Goal: Task Accomplishment & Management: Manage account settings

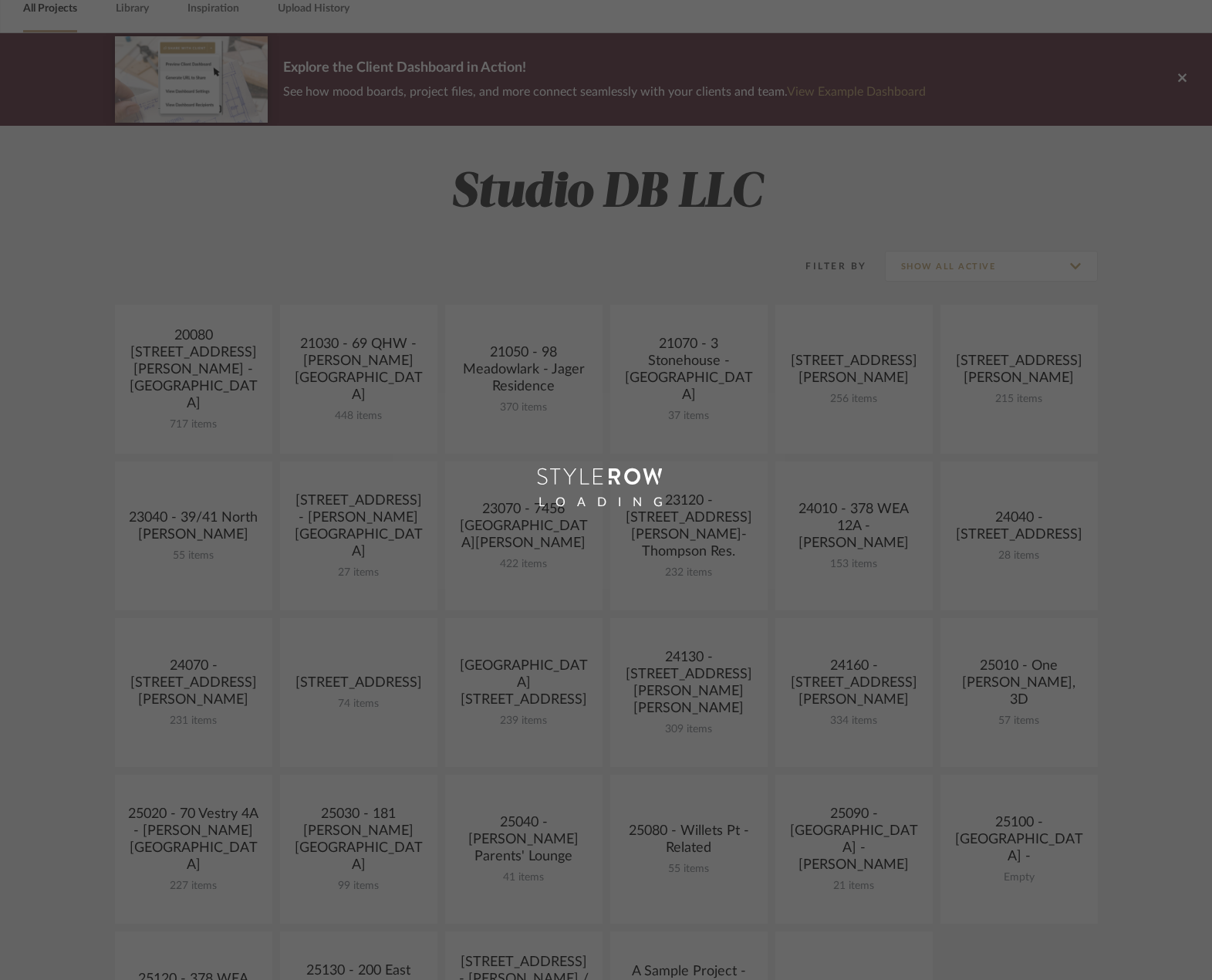
scroll to position [309, 0]
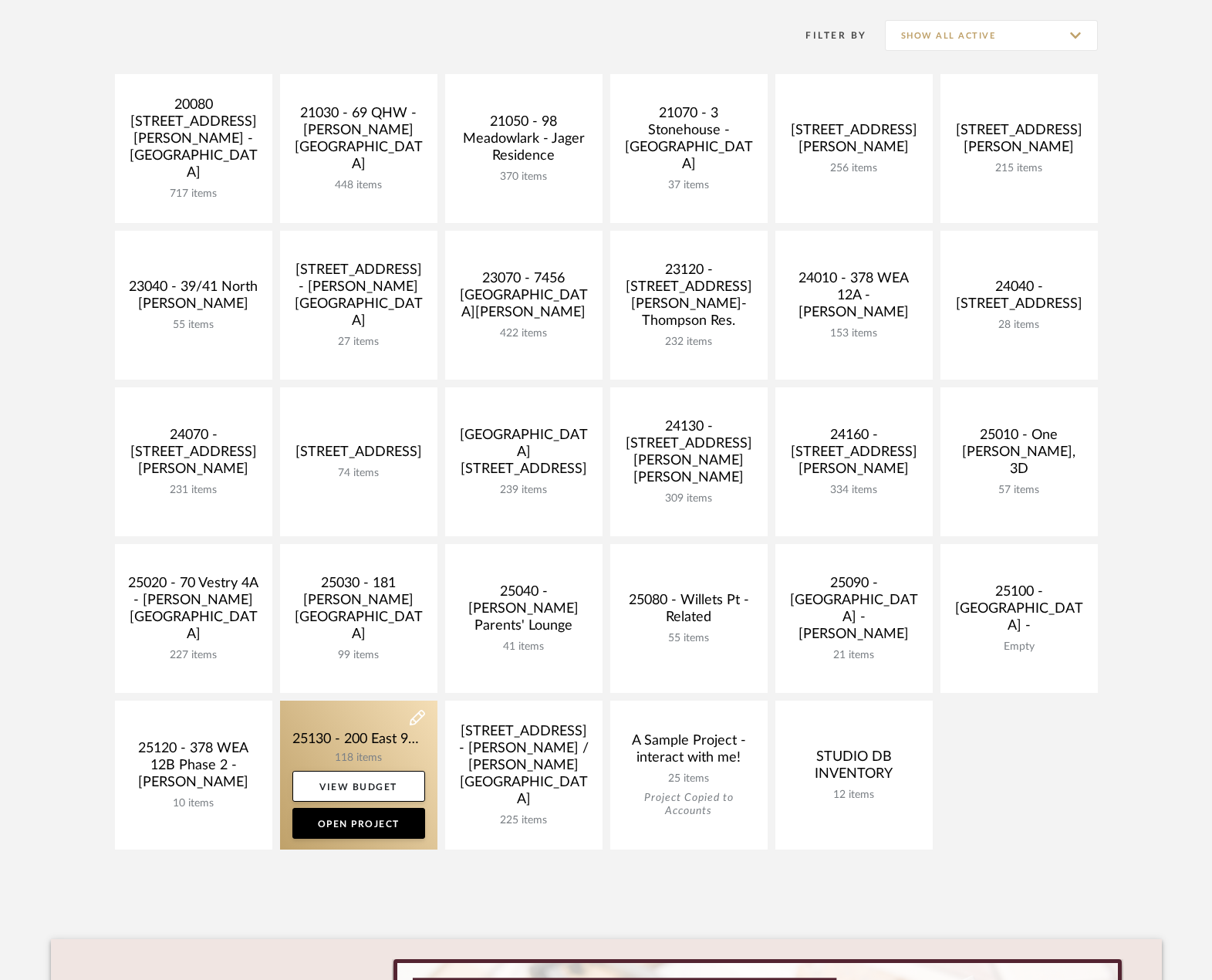
click at [386, 749] on link at bounding box center [359, 775] width 158 height 149
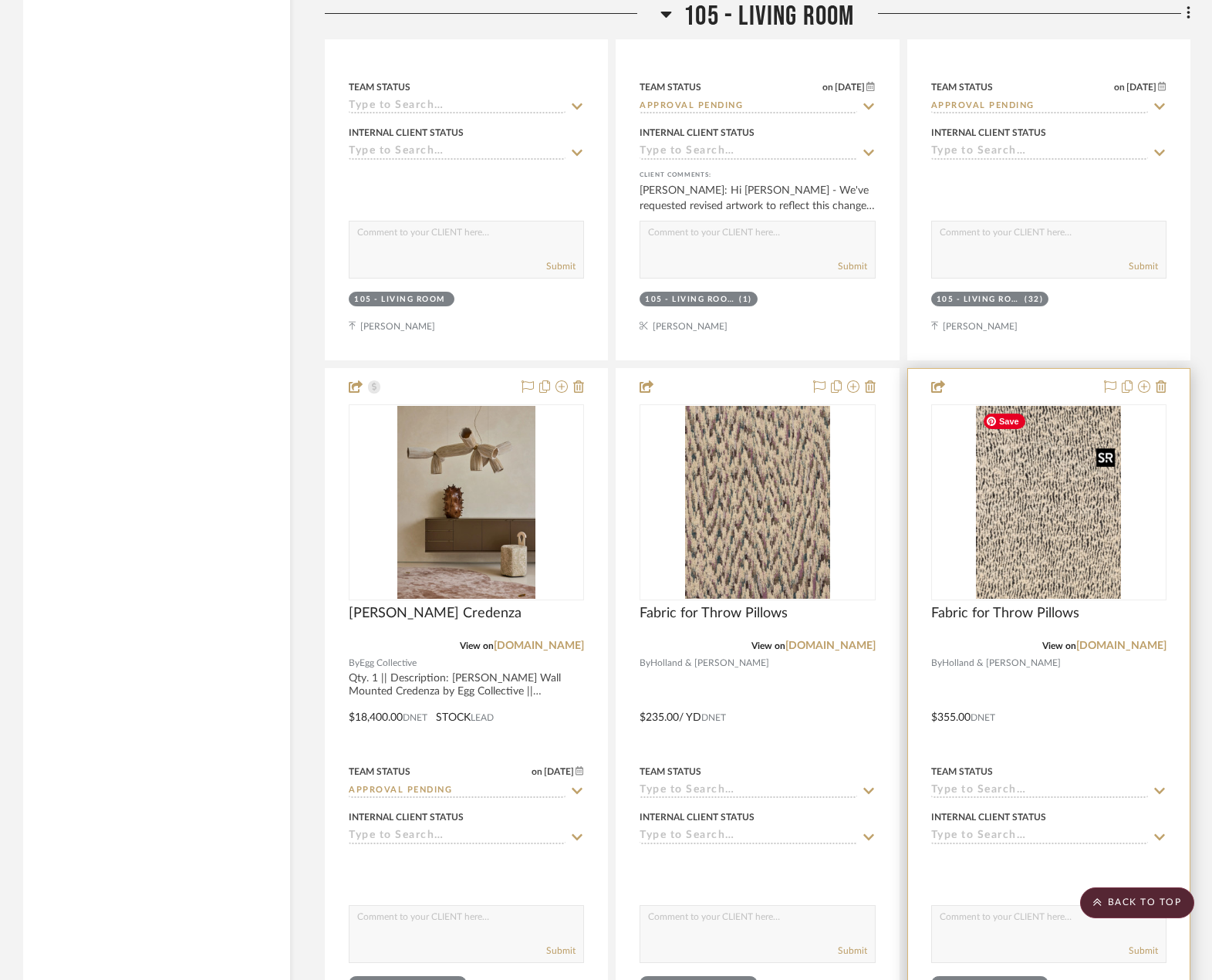
scroll to position [5017, 0]
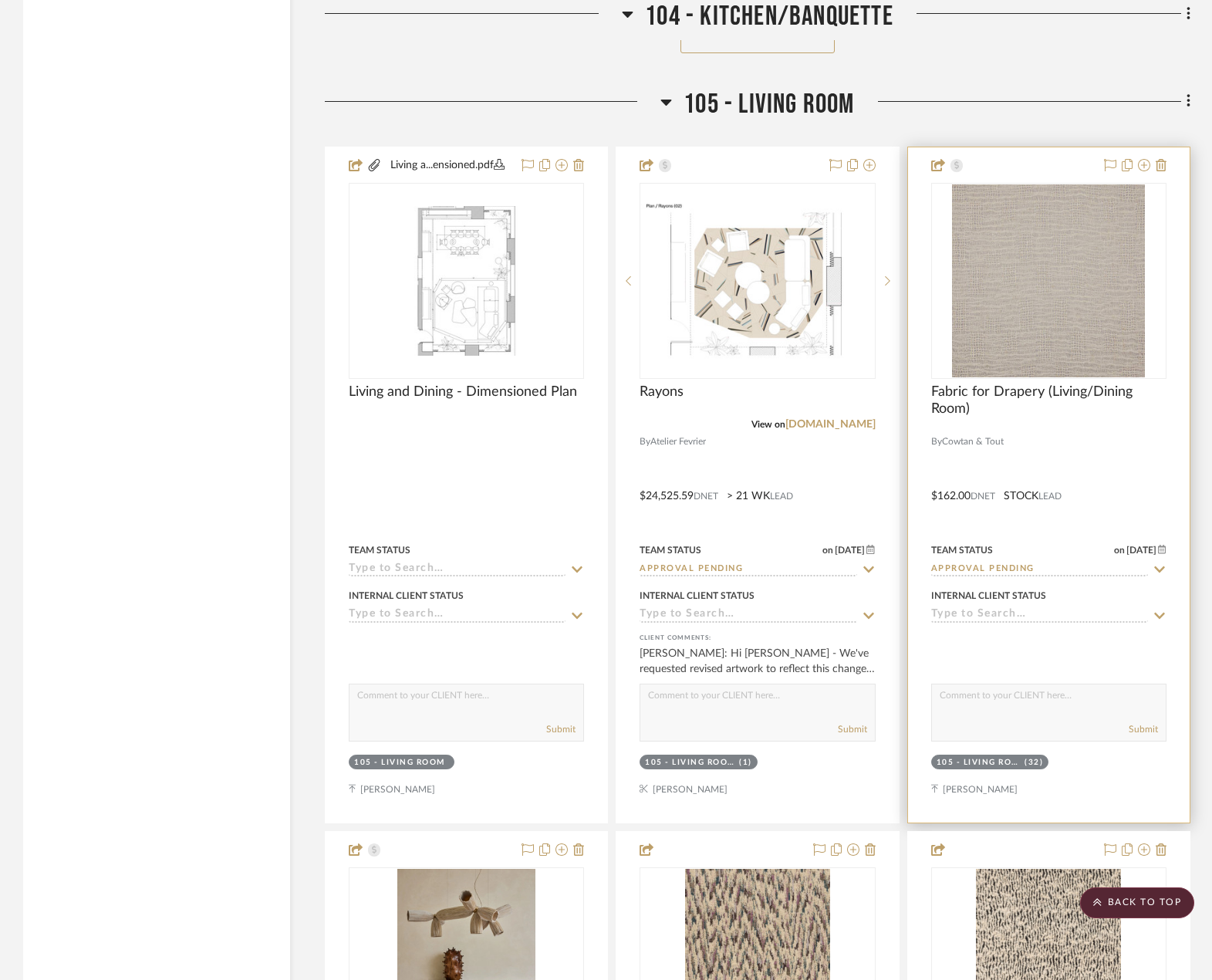
click at [1119, 449] on div at bounding box center [1049, 485] width 281 height 675
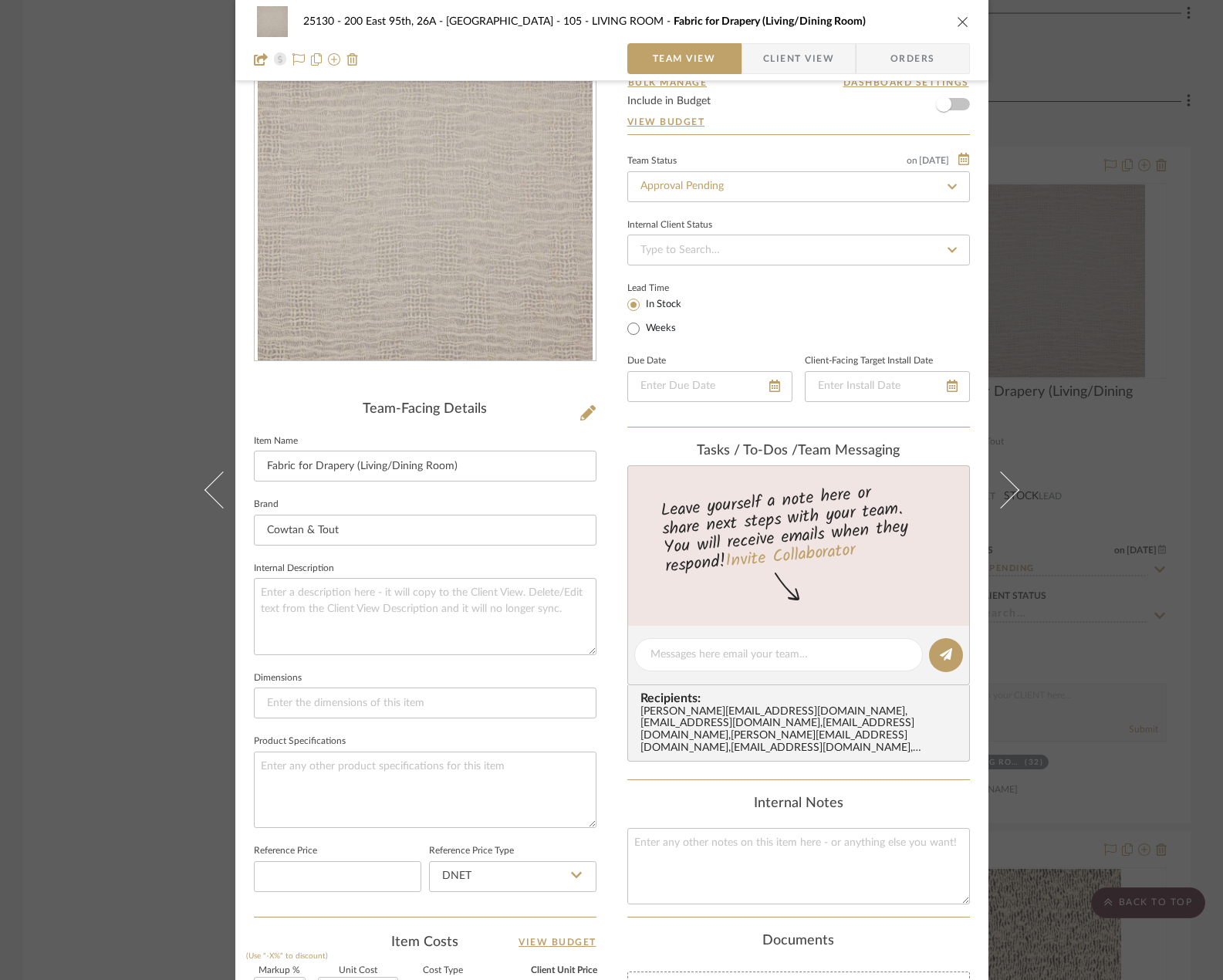
scroll to position [309, 0]
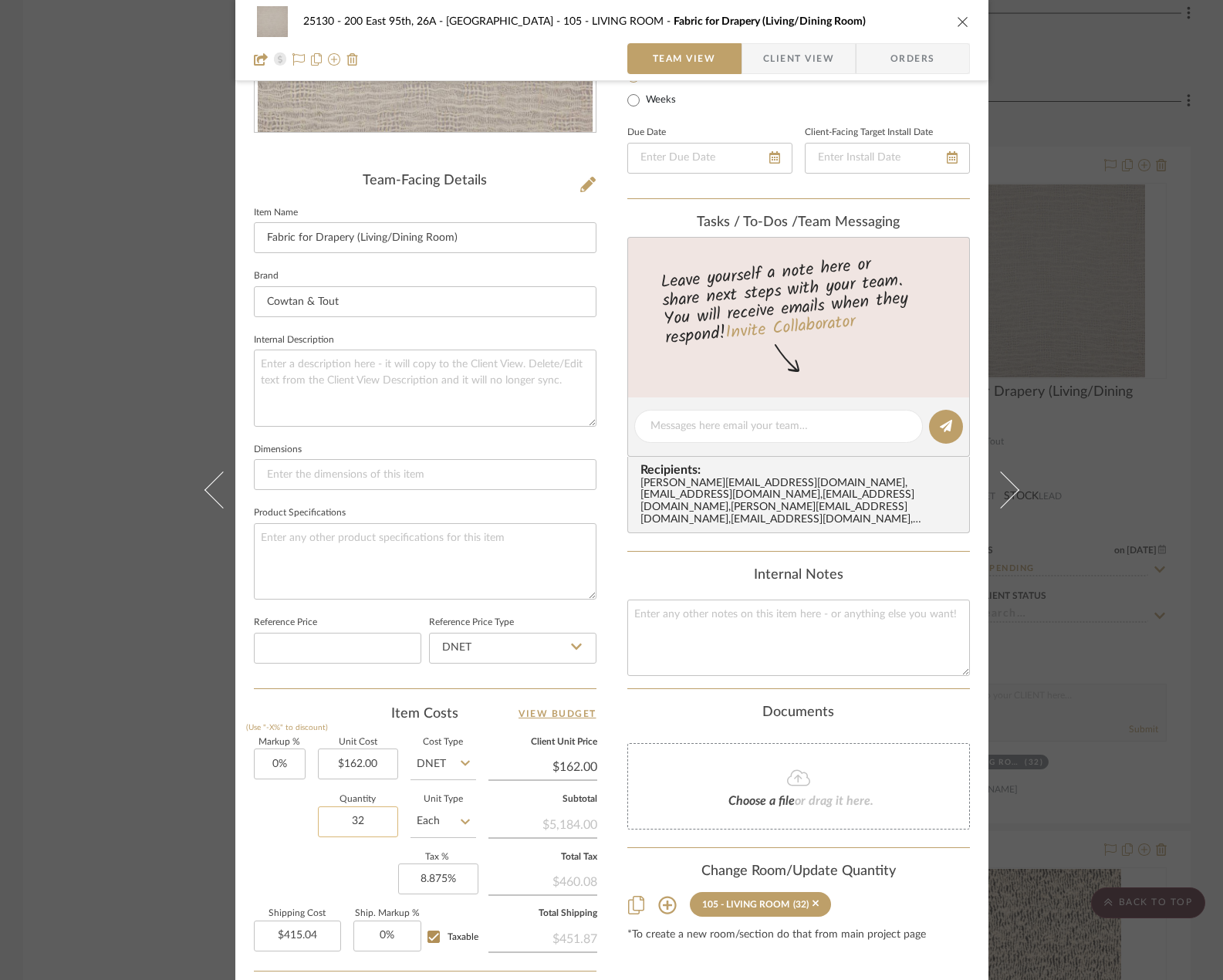
click at [378, 820] on input "32" at bounding box center [357, 822] width 80 height 31
type input "33"
click at [350, 667] on sr-form-field "Reference Price" at bounding box center [338, 644] width 168 height 64
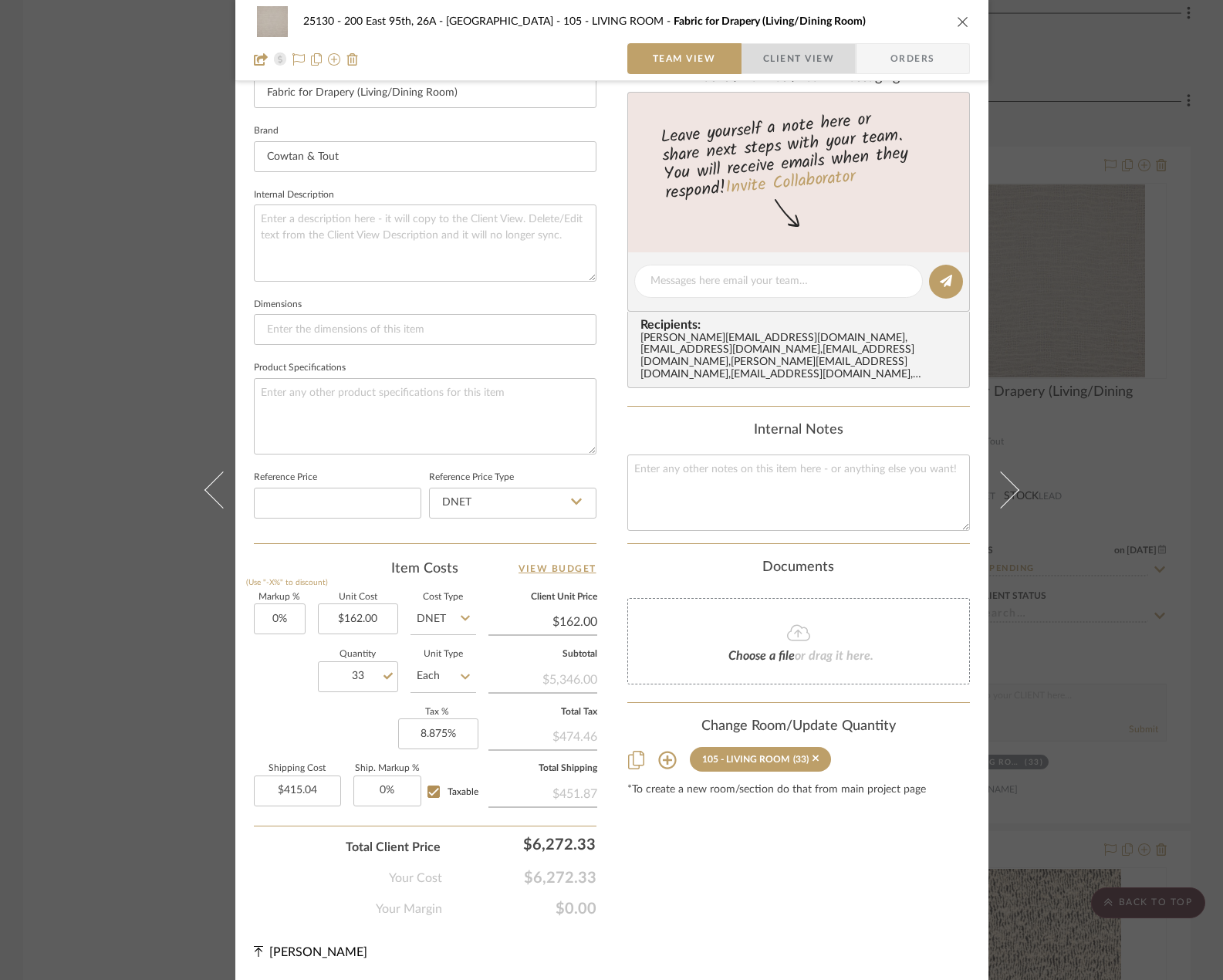
click at [791, 44] on span "Client View" at bounding box center [798, 59] width 71 height 31
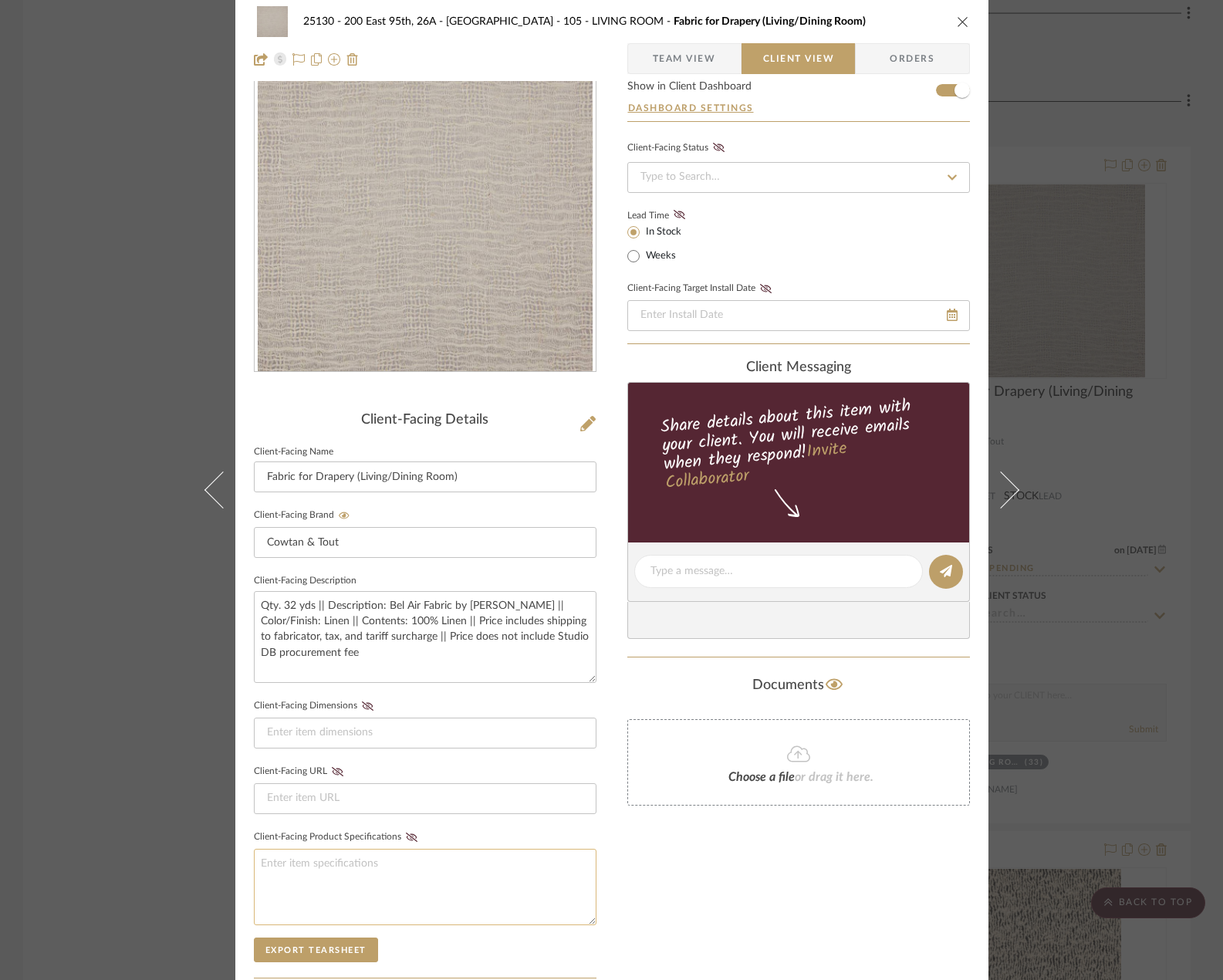
scroll to position [0, 0]
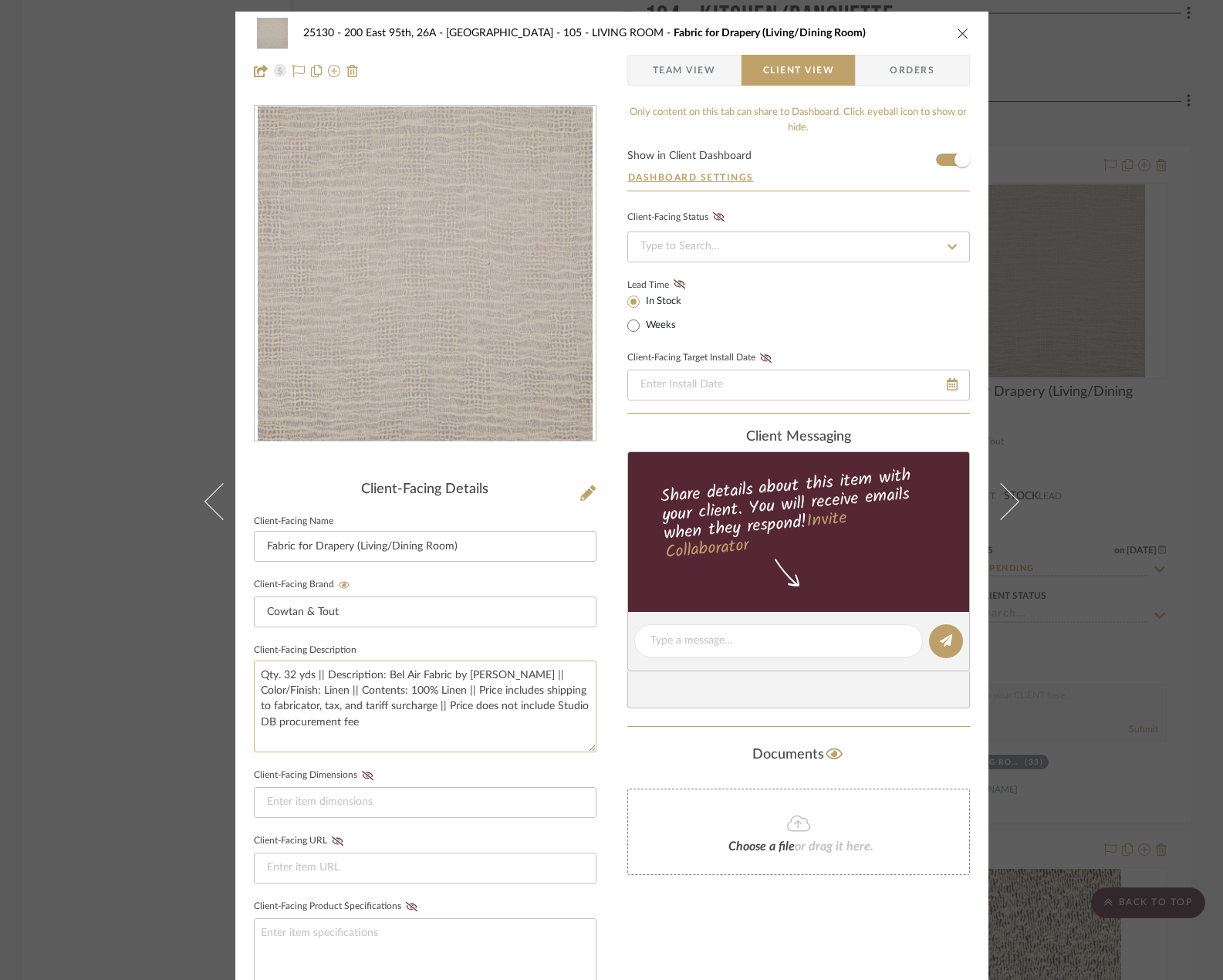
click at [288, 674] on textarea "Qty. 32 yds || Description: Bel Air Fabric by [PERSON_NAME] || Color/Finish: Li…" at bounding box center [426, 706] width 343 height 92
type textarea "Qty. 33 yds || Description: Bel Air Fabric by [PERSON_NAME] || Color/Finish: Li…"
click at [407, 767] on fieldset "Client-Facing Dimensions" at bounding box center [426, 791] width 343 height 54
click at [692, 65] on span "Team View" at bounding box center [685, 70] width 64 height 31
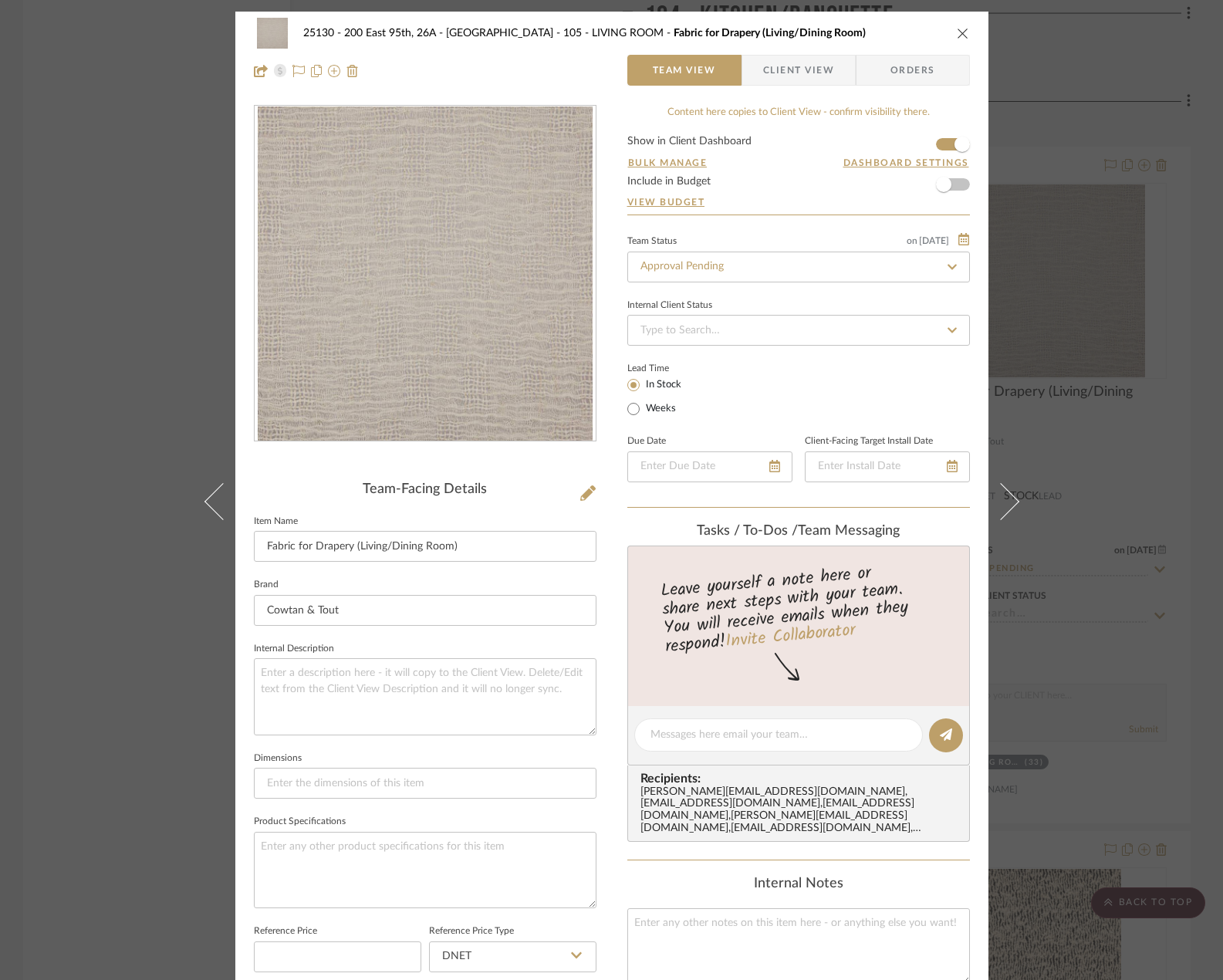
click at [1114, 306] on div "25130 - 200 East 95th, 26A - Kosheleva 105 - LIVING ROOM Fabric for Drapery (Li…" at bounding box center [612, 490] width 1223 height 980
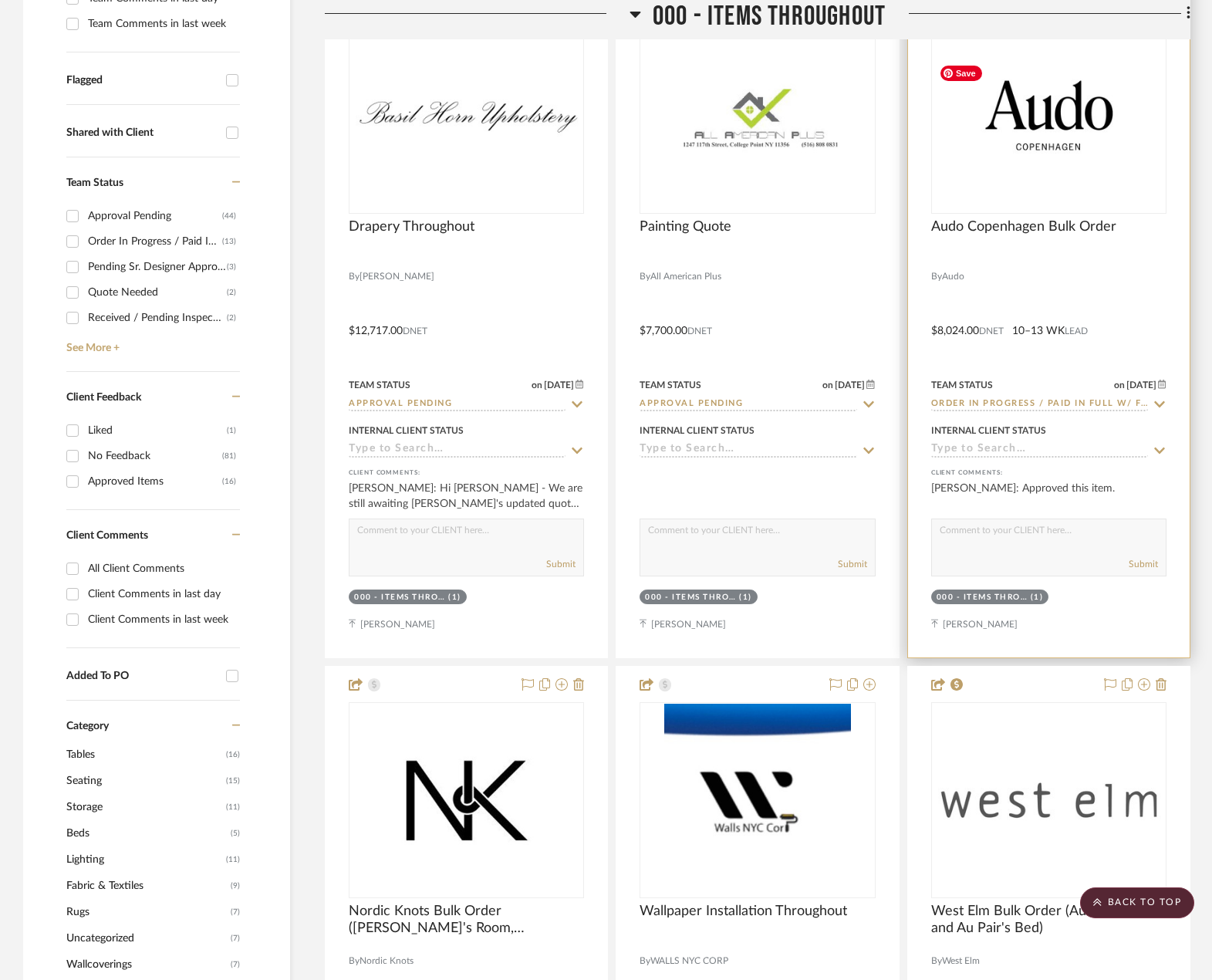
scroll to position [540, 0]
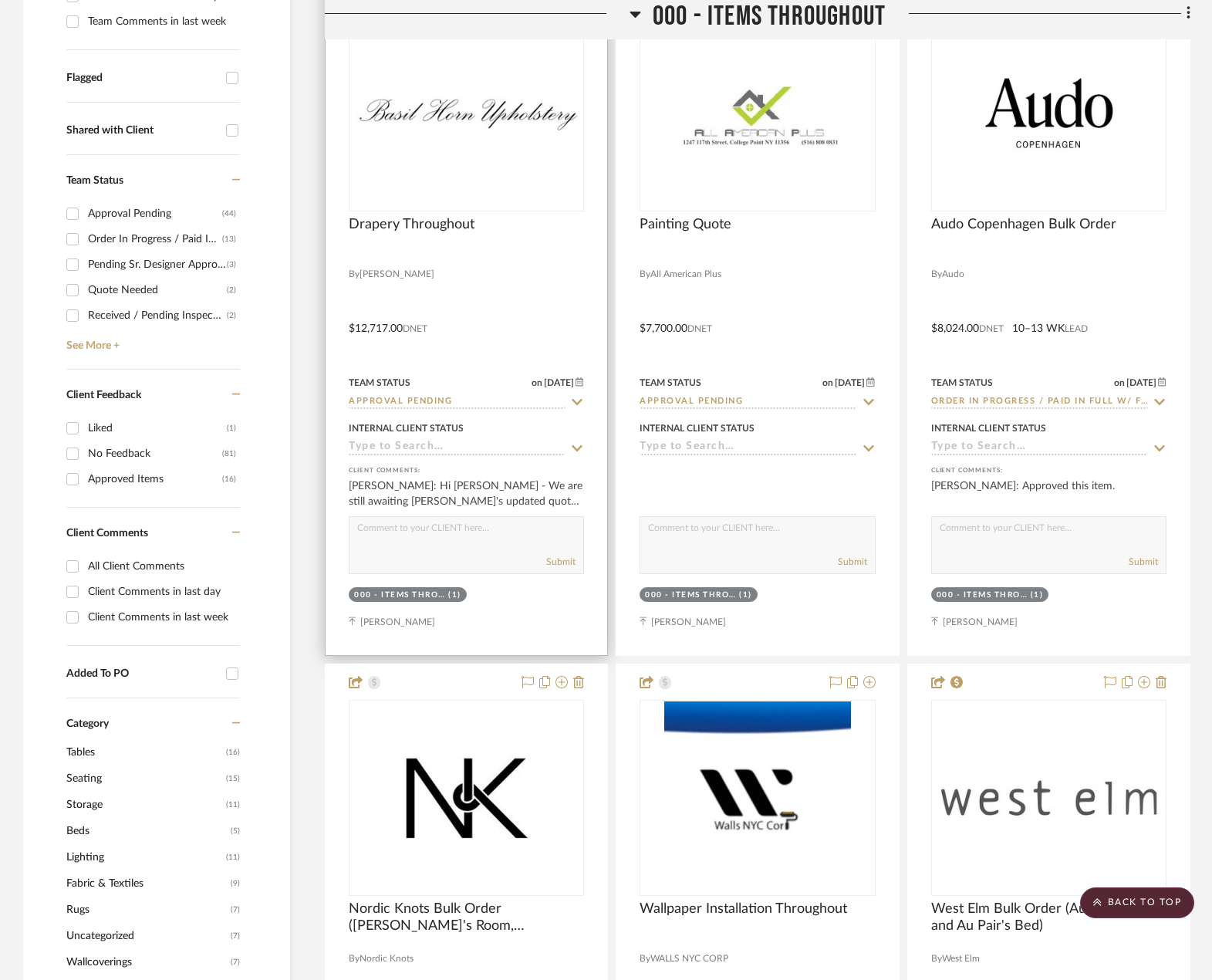
click at [545, 289] on div at bounding box center [466, 318] width 281 height 675
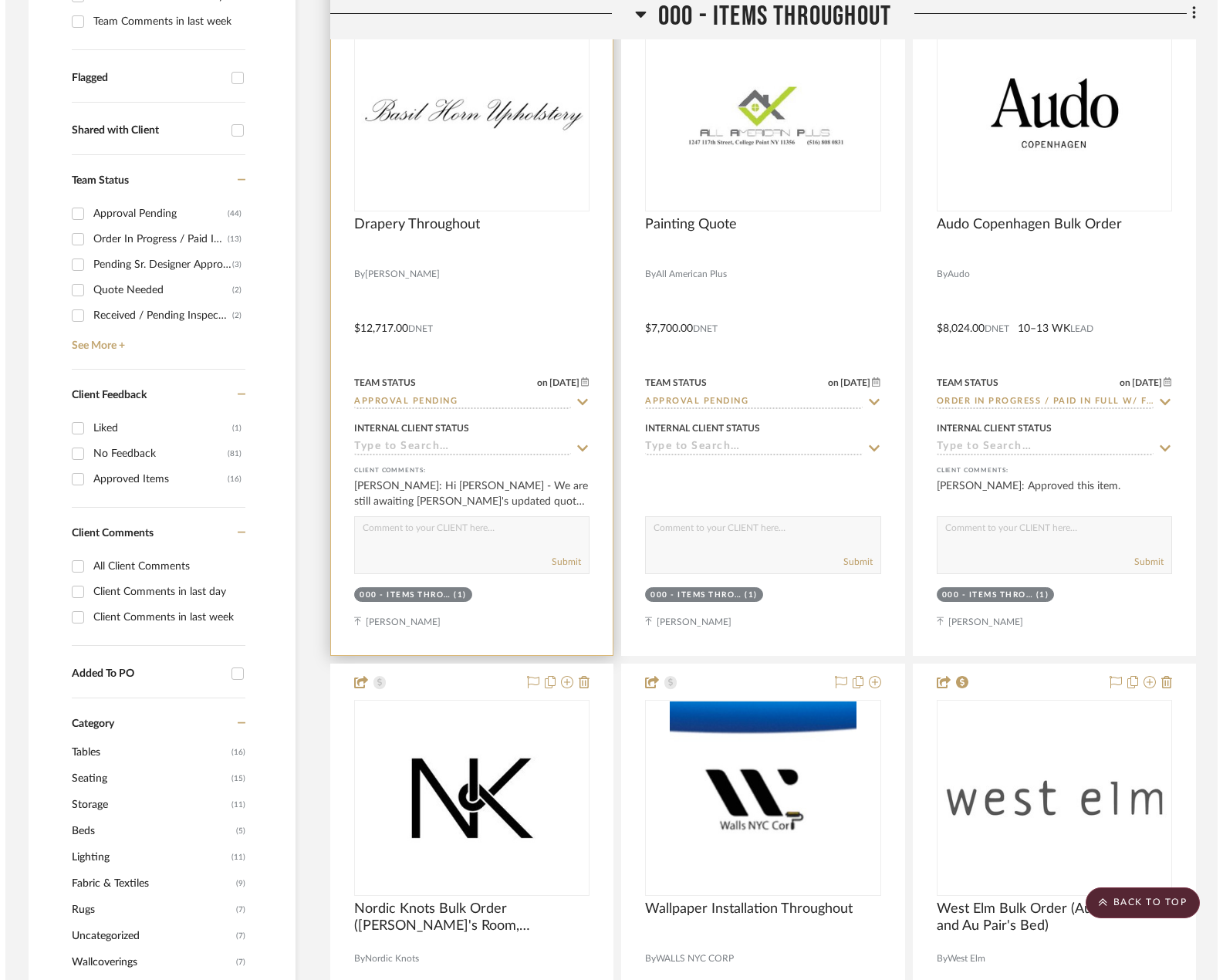
scroll to position [0, 0]
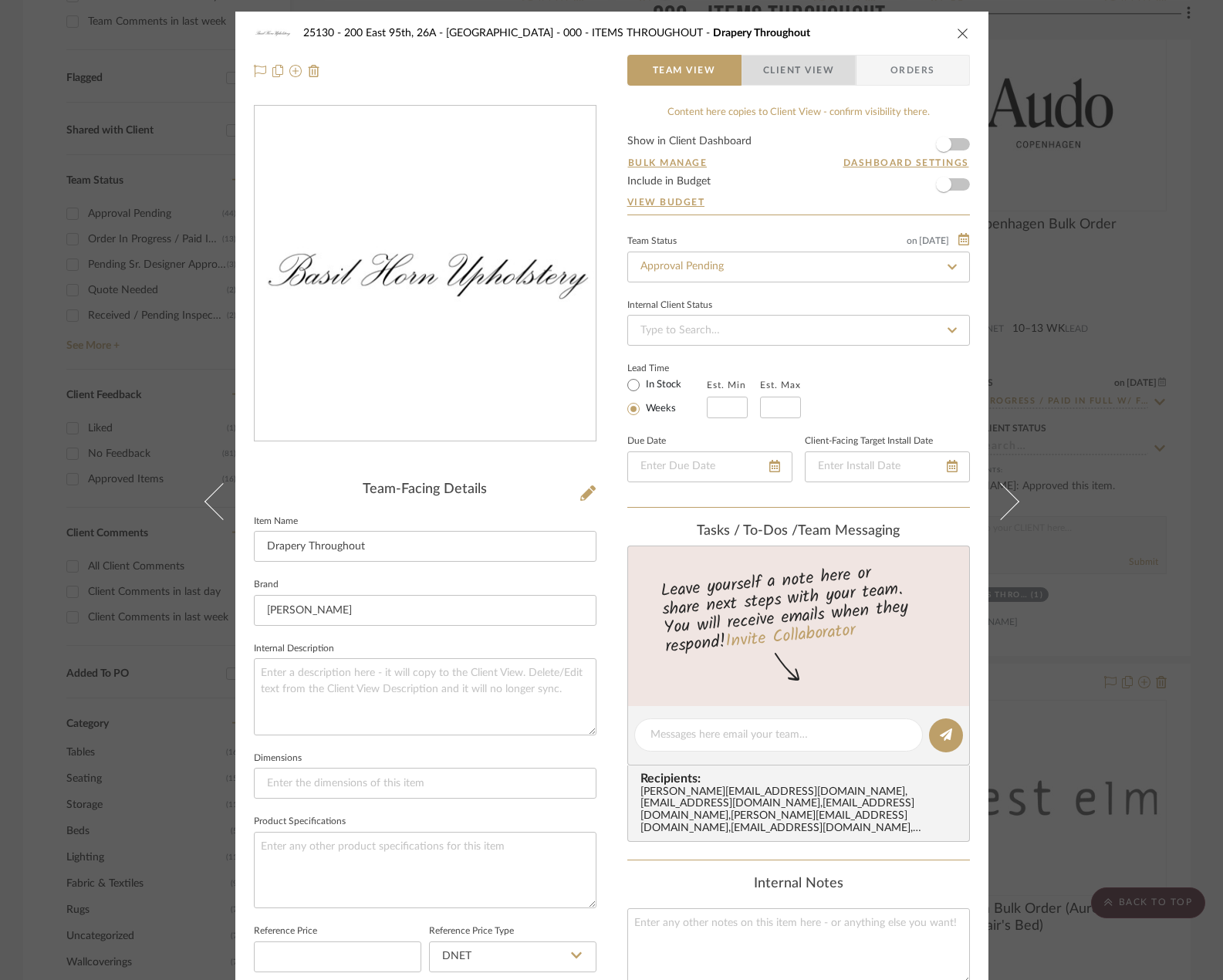
click at [822, 78] on span "Client View" at bounding box center [798, 70] width 71 height 31
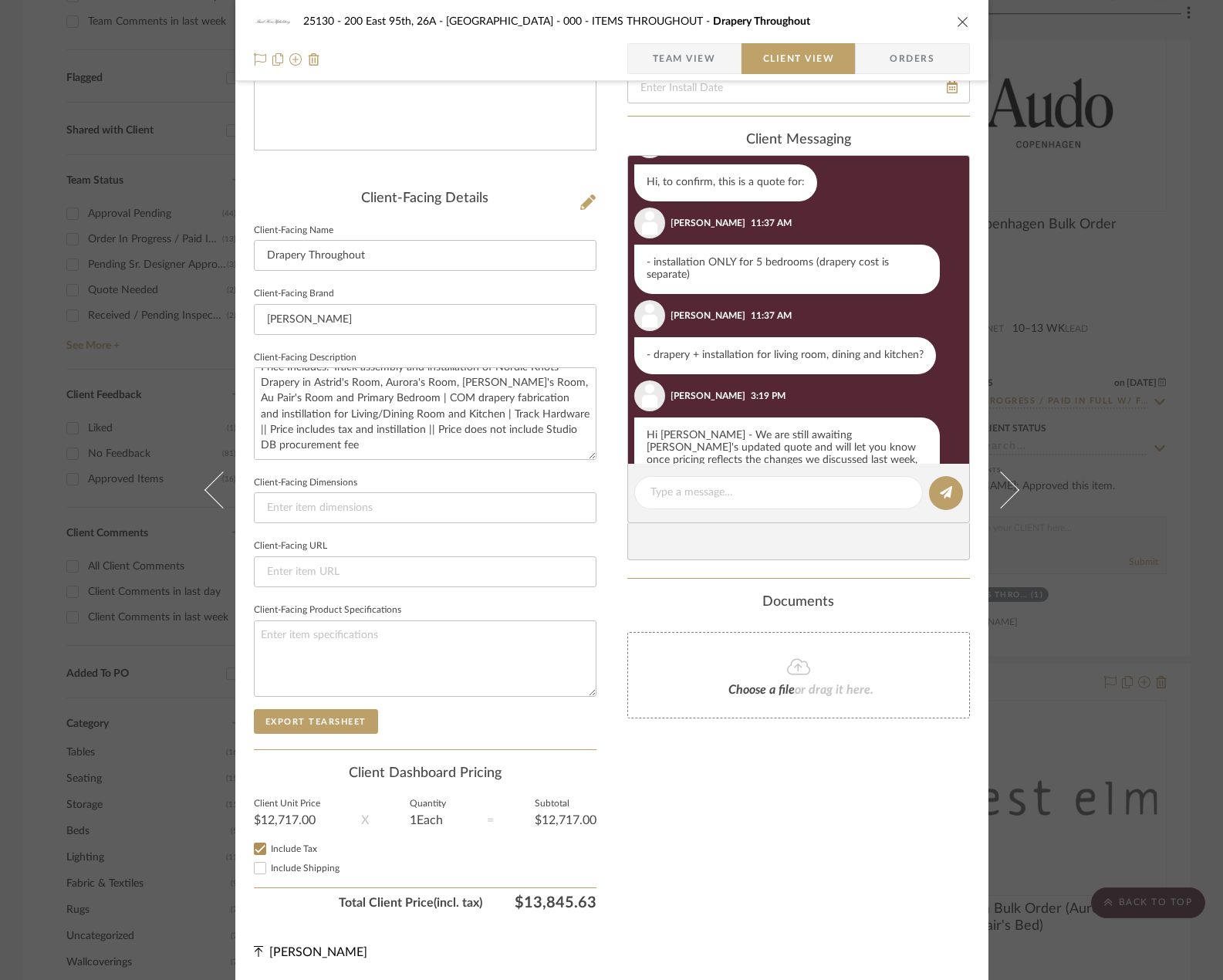
scroll to position [97, 0]
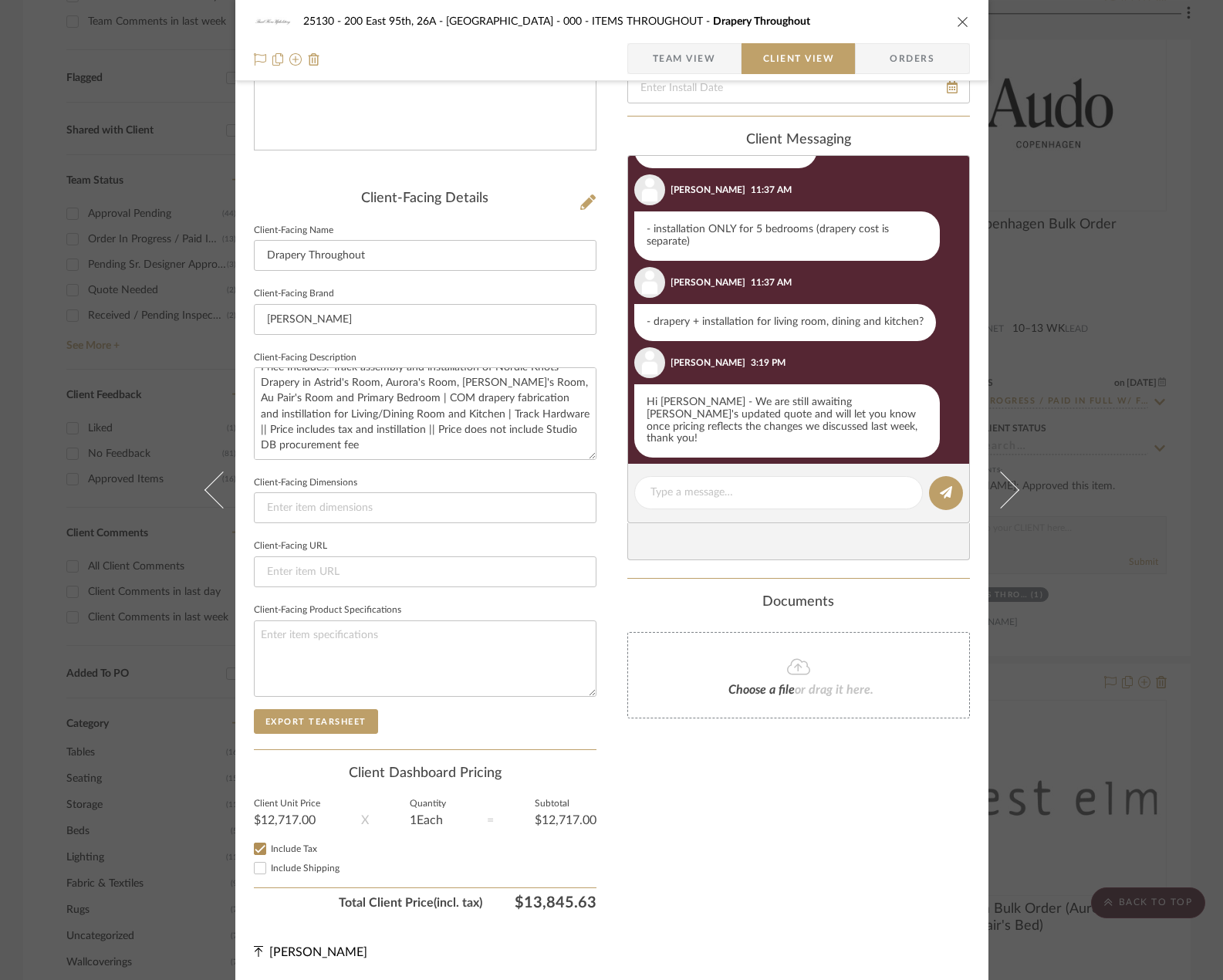
click at [687, 63] on span "Team View" at bounding box center [685, 59] width 64 height 31
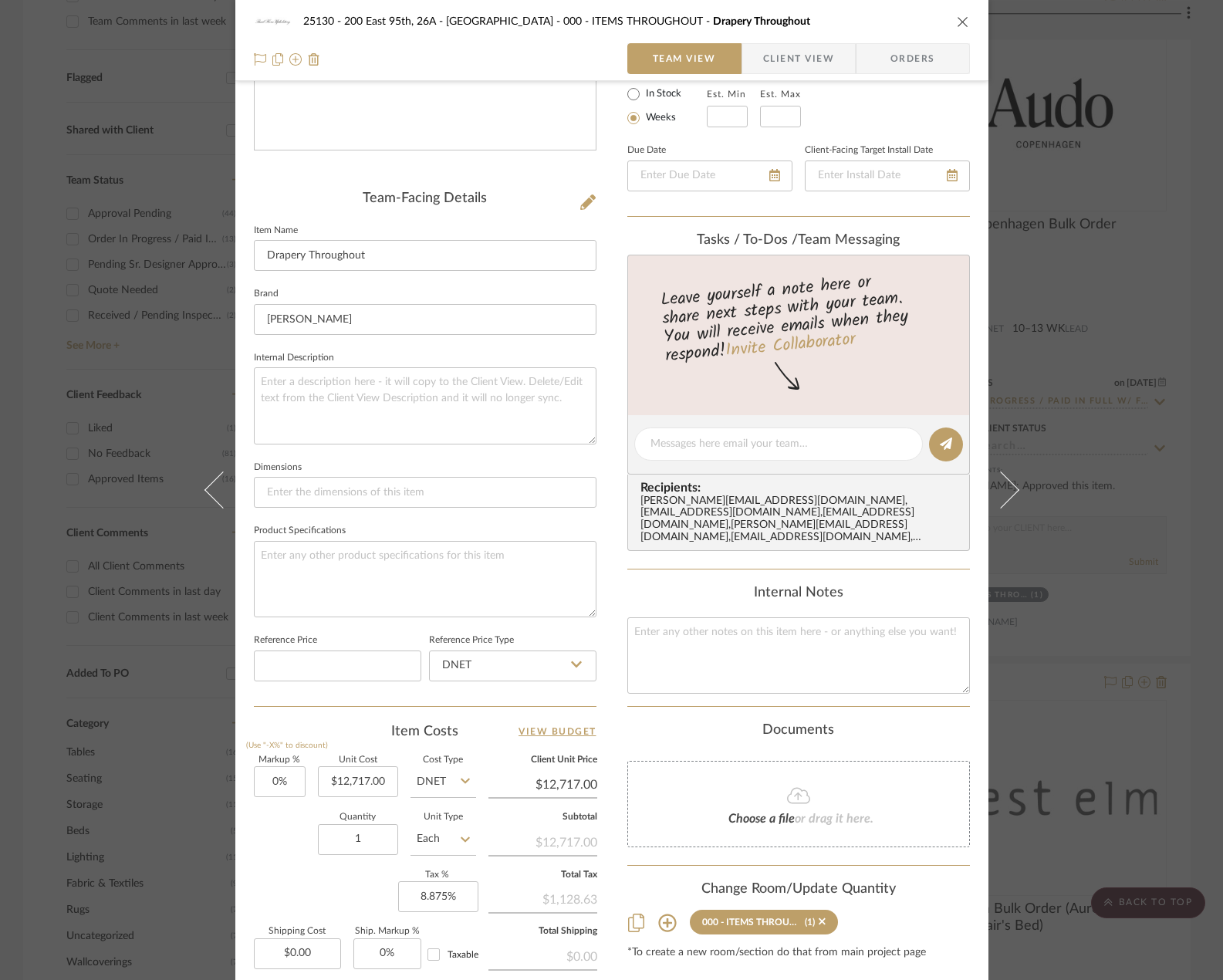
scroll to position [454, 0]
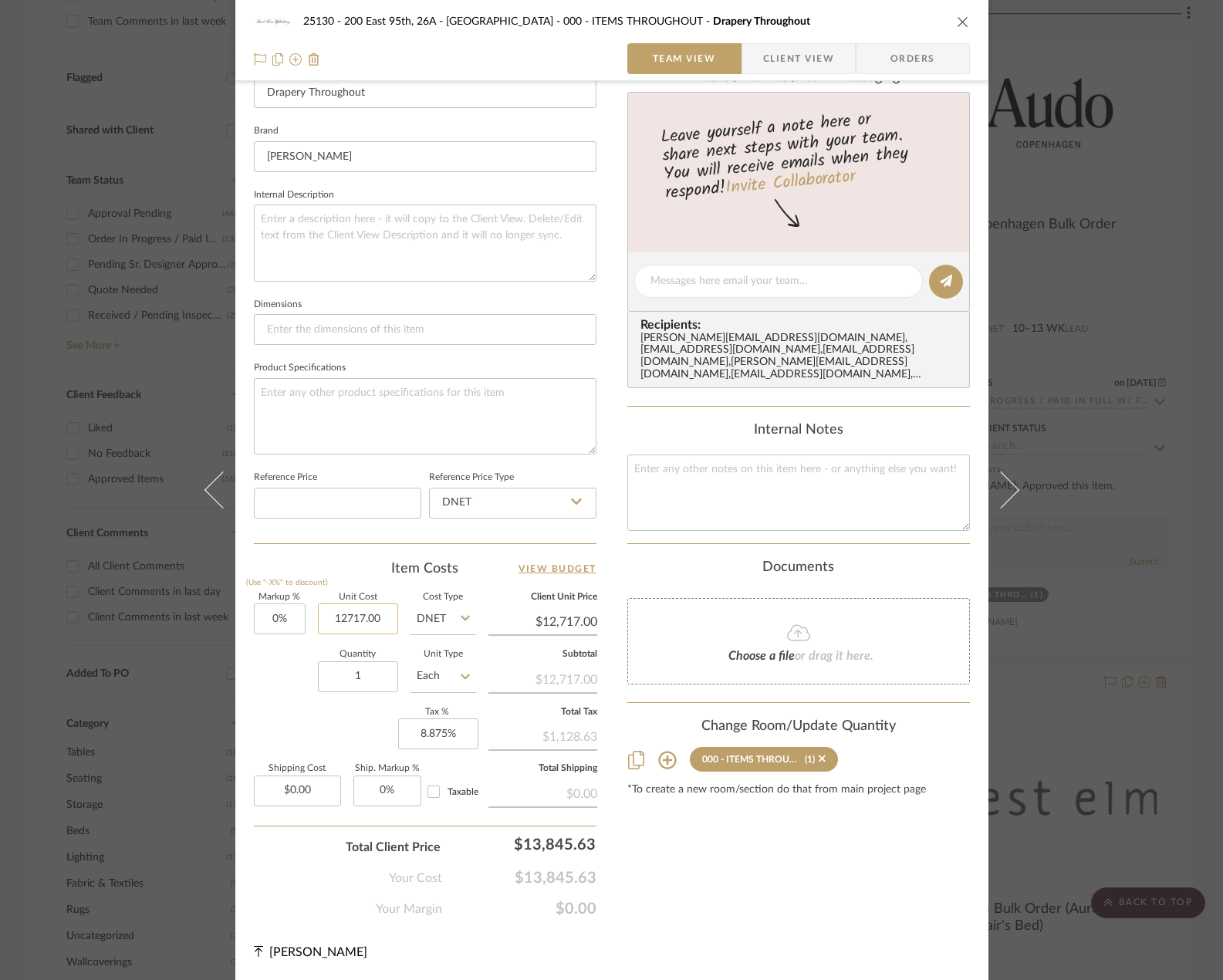
click at [367, 615] on input "12717.00" at bounding box center [357, 619] width 80 height 31
click at [367, 628] on input "17528.88" at bounding box center [357, 619] width 80 height 31
type input "$16,100.00"
click at [378, 441] on textarea at bounding box center [426, 416] width 343 height 76
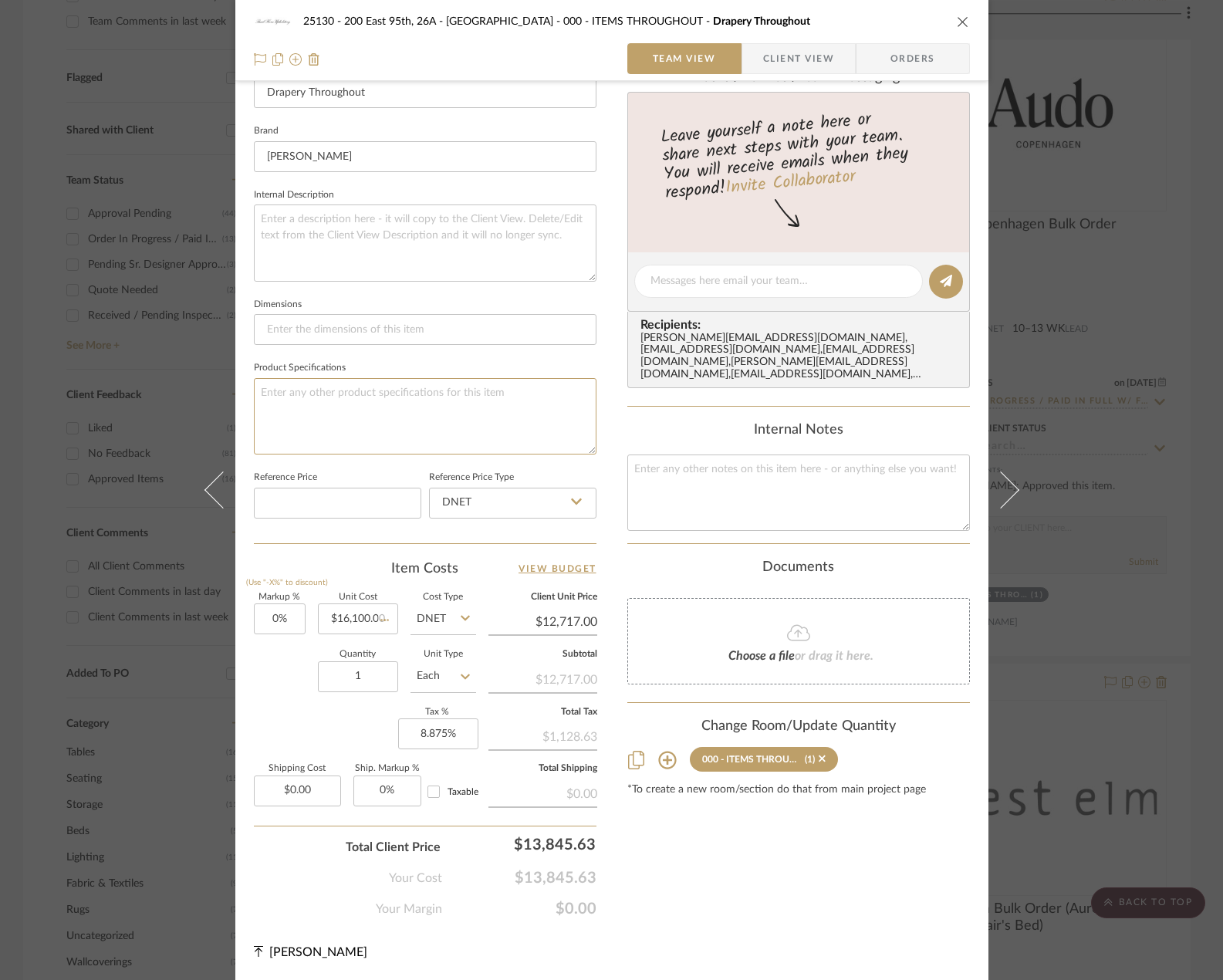
type input "$16,100.00"
click at [277, 881] on div "Your Cost $17,528.88" at bounding box center [426, 872] width 343 height 31
click at [793, 60] on span "Client View" at bounding box center [798, 59] width 71 height 31
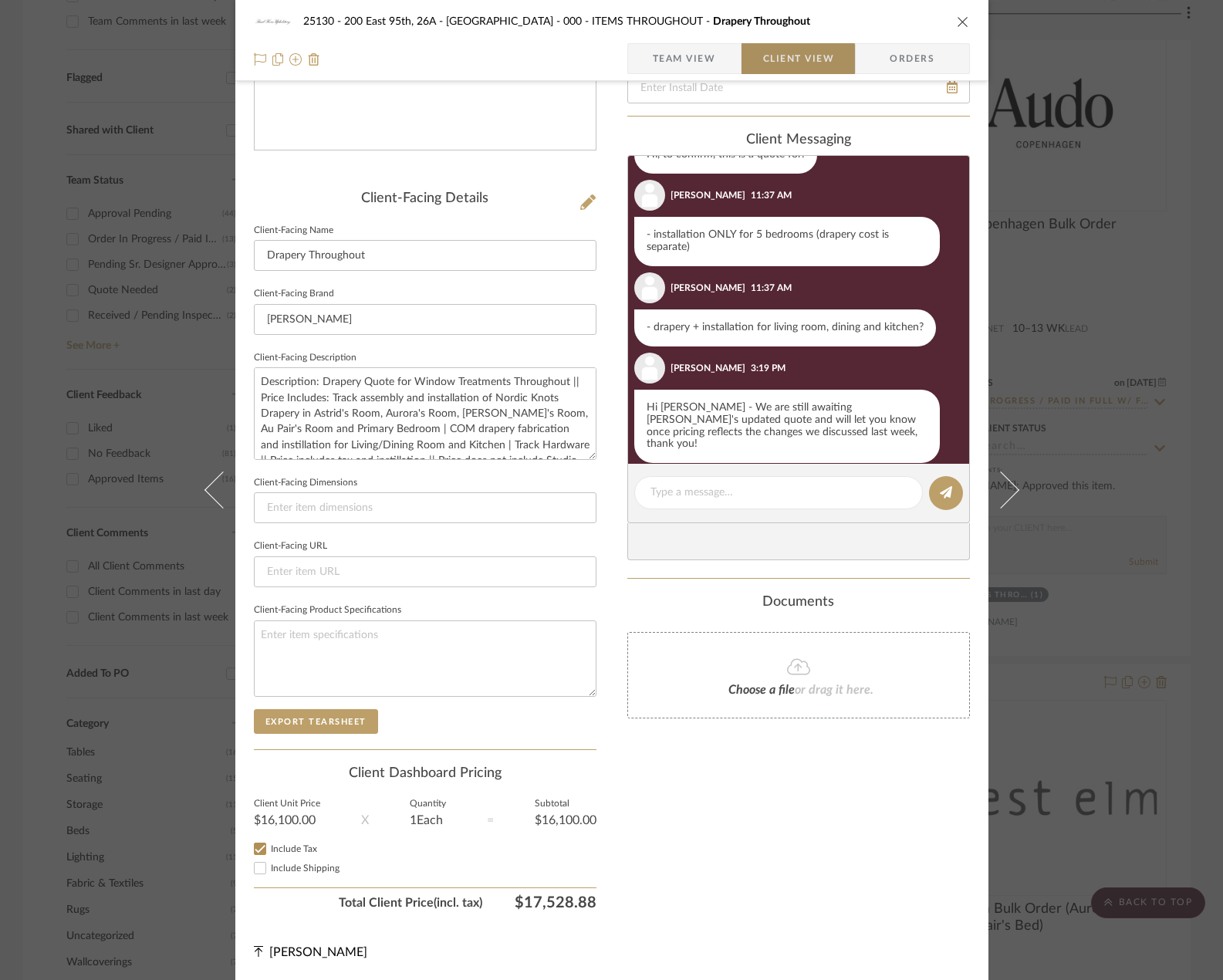
scroll to position [97, 0]
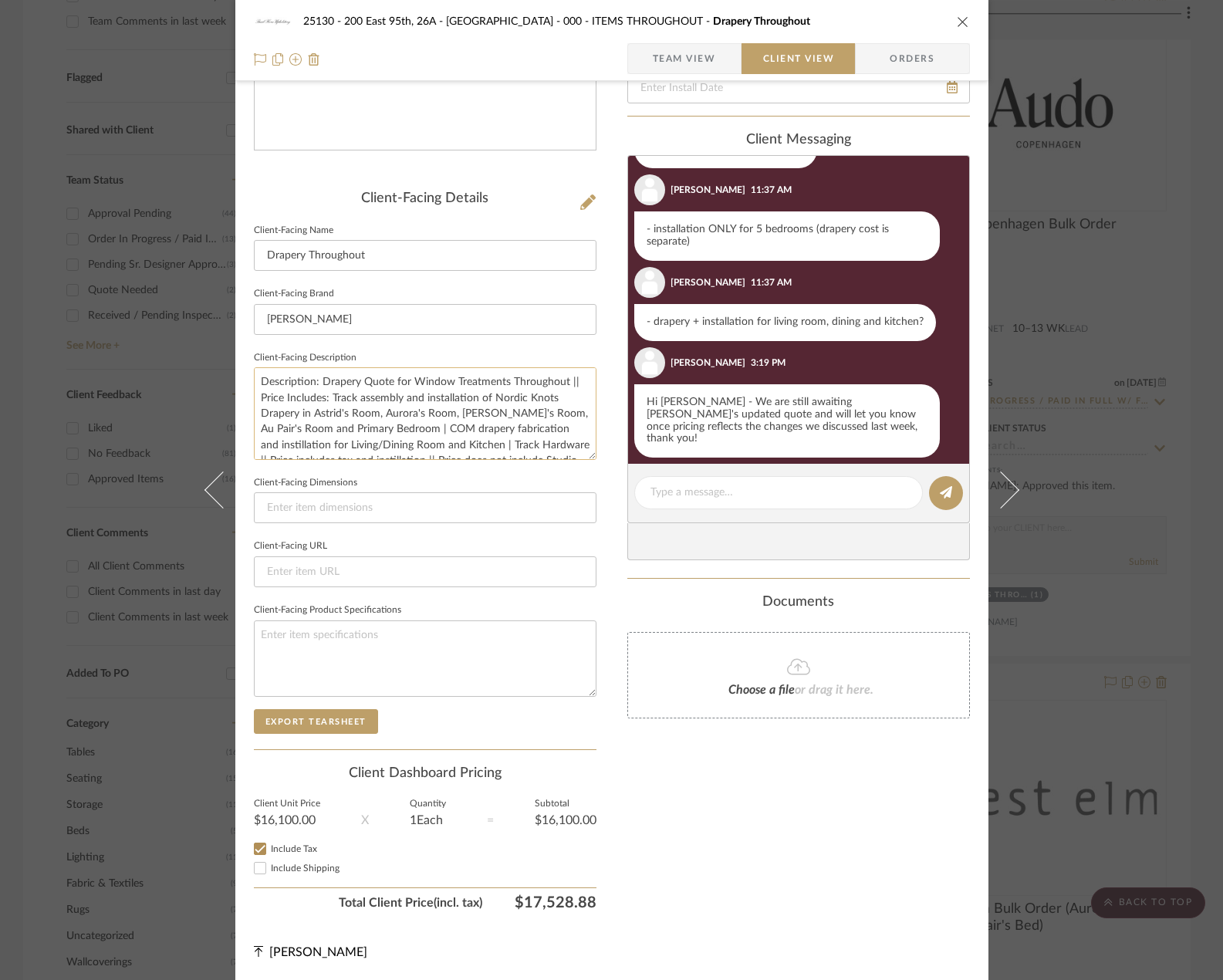
click at [332, 405] on textarea "Description: Drapery Quote for Window Treatments Throughout || Price Includes: …" at bounding box center [426, 413] width 343 height 92
drag, startPoint x: 308, startPoint y: 431, endPoint x: 280, endPoint y: 429, distance: 28.1
click at [280, 429] on textarea "Description: Drapery Quote for Window Treatments Throughout || Price Includes: …" at bounding box center [426, 413] width 343 height 92
click at [369, 432] on textarea "Description: Drapery Quote for Window Treatments Throughout || Price Includes: …" at bounding box center [426, 413] width 343 height 92
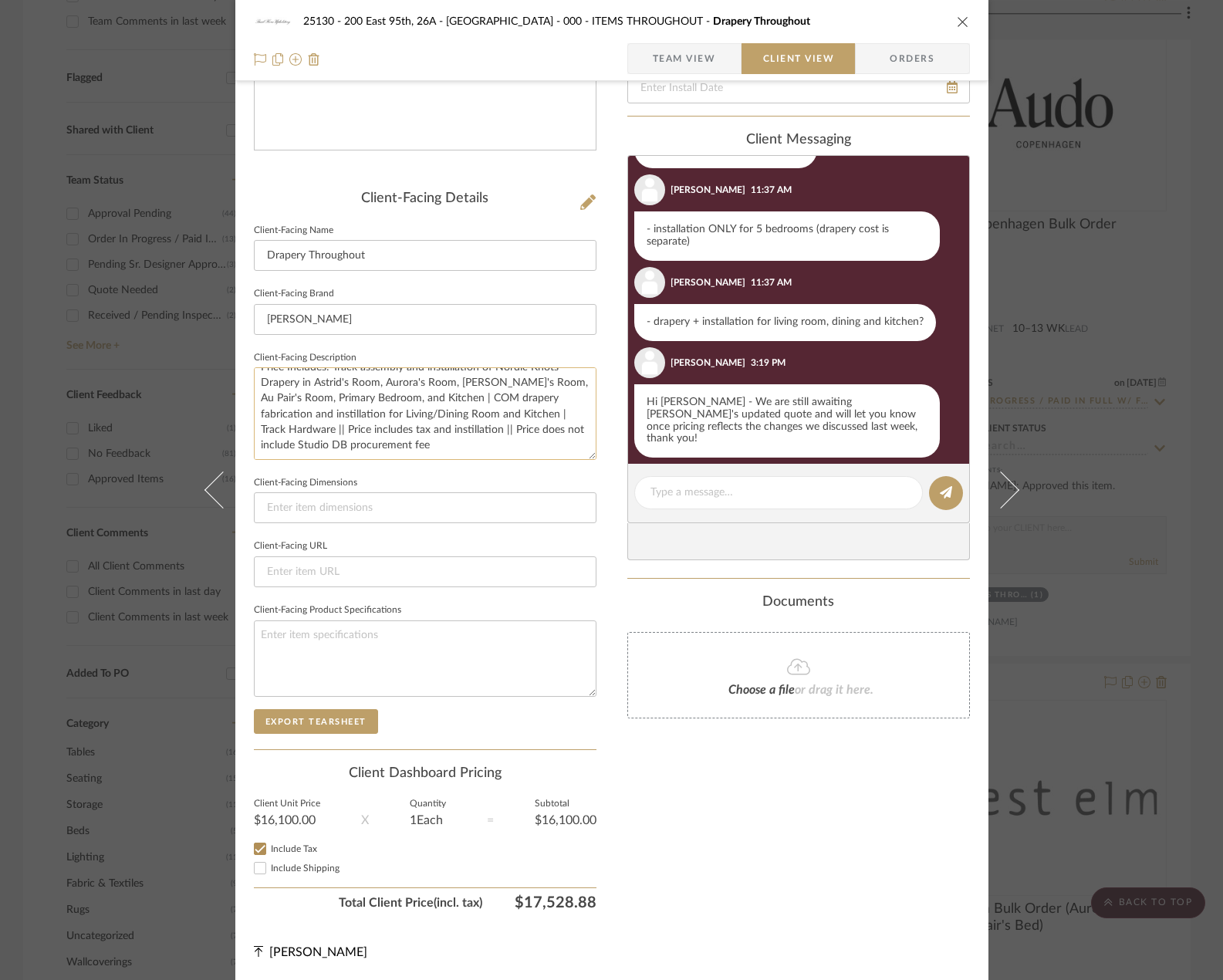
drag, startPoint x: 439, startPoint y: 418, endPoint x: 501, endPoint y: 421, distance: 62.1
click at [501, 421] on textarea "Description: Drapery Quote for Window Treatments Throughout || Price Includes: …" at bounding box center [426, 413] width 343 height 92
click at [443, 434] on textarea "Description: Drapery Quote for Window Treatments Throughout || Price Includes: …" at bounding box center [426, 413] width 343 height 92
click at [478, 414] on textarea "Description: Drapery Quote for Window Treatments Throughout || Price Includes: …" at bounding box center [426, 413] width 343 height 92
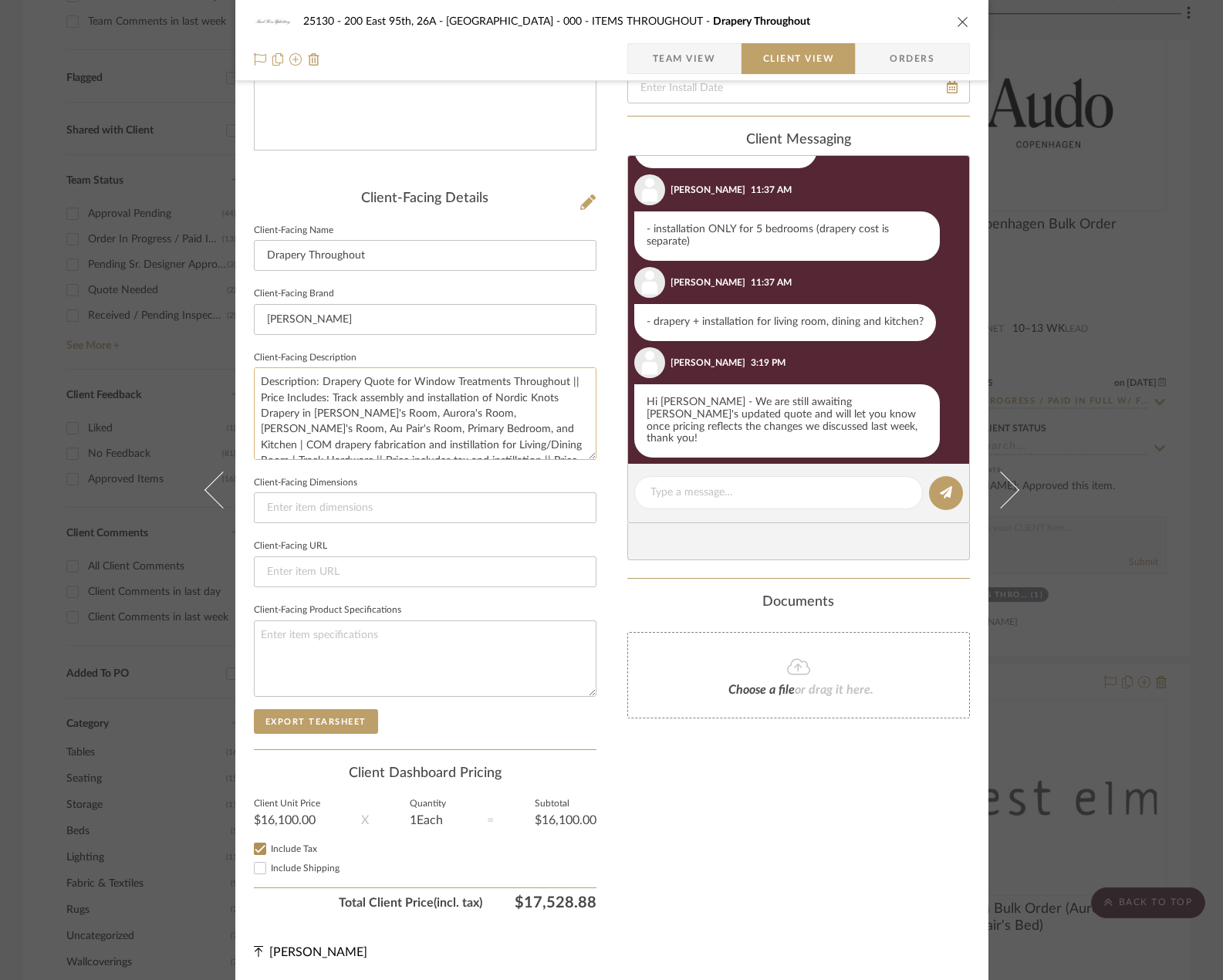
click at [493, 433] on textarea "Description: Drapery Quote for Window Treatments Throughout || Price Includes: …" at bounding box center [426, 413] width 343 height 92
click at [404, 446] on textarea "Description: Drapery Quote for Window Treatments Throughout || Price Includes: …" at bounding box center [426, 413] width 343 height 92
click at [460, 441] on textarea "Description: Drapery Quote for Window Treatments Throughout || Price Includes: …" at bounding box center [426, 413] width 343 height 92
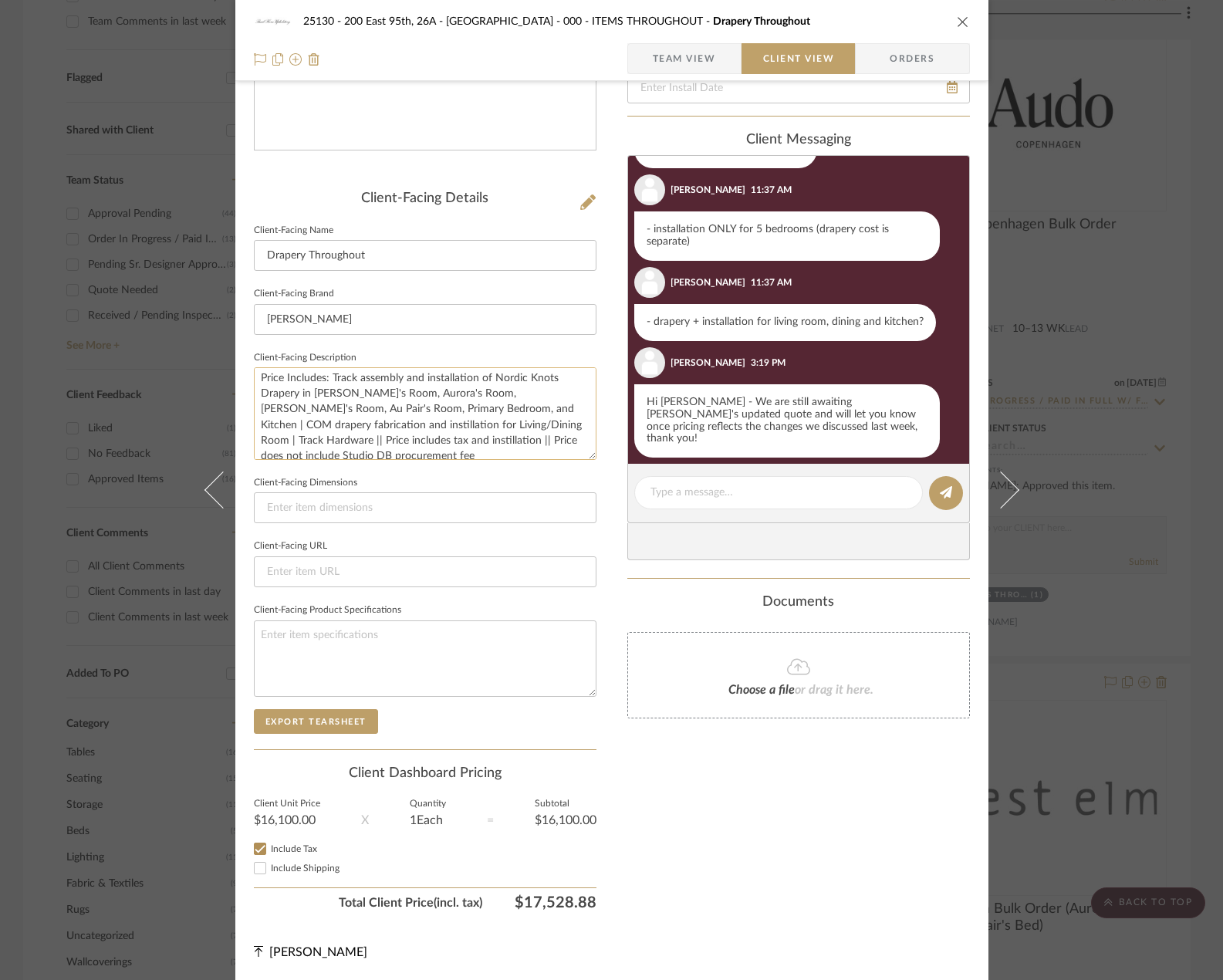
scroll to position [31, 0]
click at [446, 428] on textarea "Description: Drapery Quote for Window Treatments Throughout || Price Includes: …" at bounding box center [426, 413] width 343 height 92
click at [436, 444] on textarea "Description: Drapery Quote for Window Treatments Throughout || Price Includes: …" at bounding box center [426, 413] width 343 height 92
type textarea "Description: Drapery Quote for Window Treatments Throughout || Price Includes: …"
click at [428, 522] on input at bounding box center [426, 508] width 343 height 31
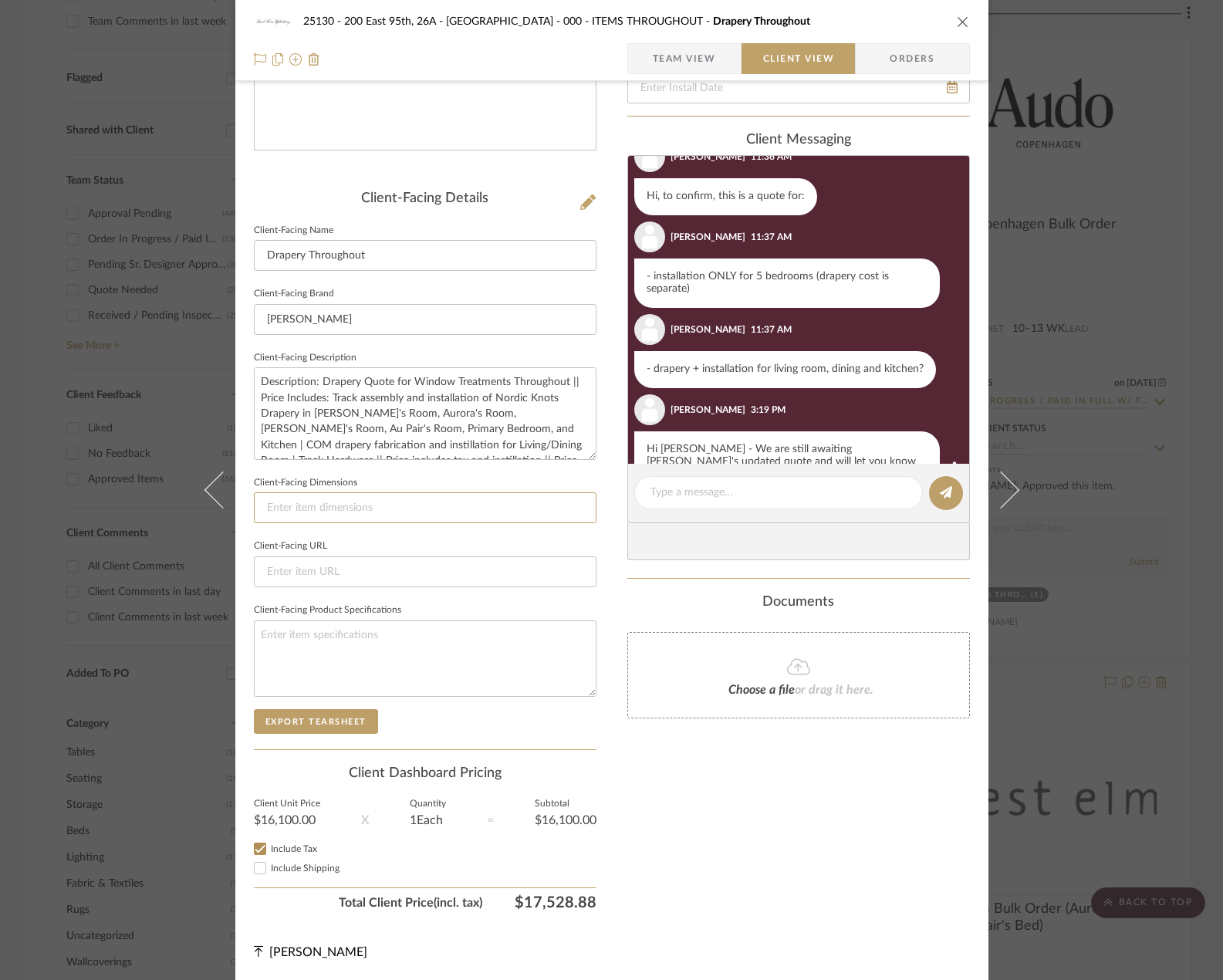
scroll to position [97, 0]
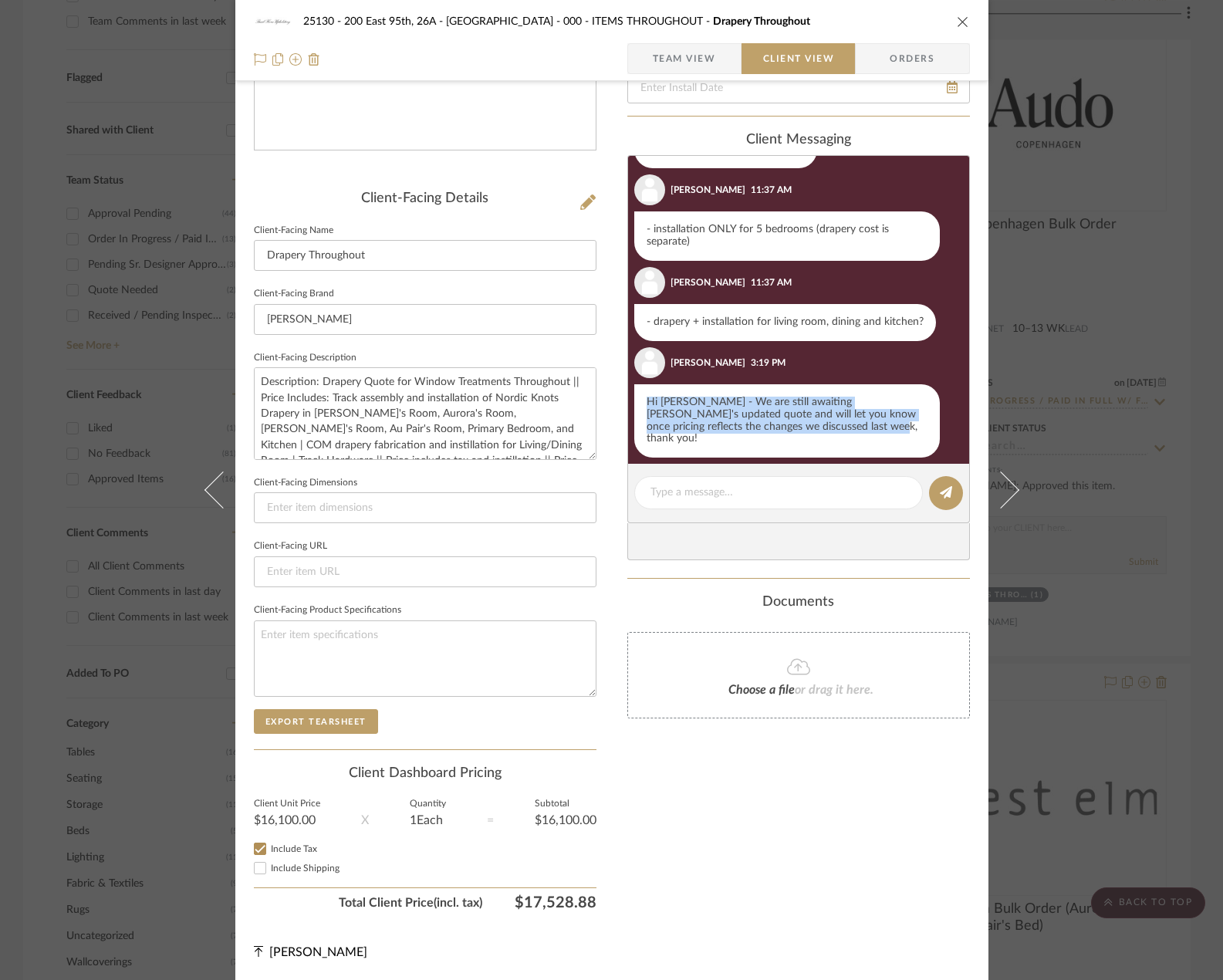
drag, startPoint x: 806, startPoint y: 428, endPoint x: 612, endPoint y: 402, distance: 195.7
click at [612, 402] on div "25130 - 200 East 95th, 26A - Kosheleva 000 - ITEMS THROUGHOUT [GEOGRAPHIC_DATA]…" at bounding box center [612, 350] width 753 height 1259
click at [736, 426] on div "Hi [PERSON_NAME] - We are still awaiting [PERSON_NAME]'s updated quote and will…" at bounding box center [787, 422] width 306 height 74
click at [727, 505] on div at bounding box center [778, 493] width 289 height 34
click at [717, 495] on textarea at bounding box center [778, 493] width 256 height 16
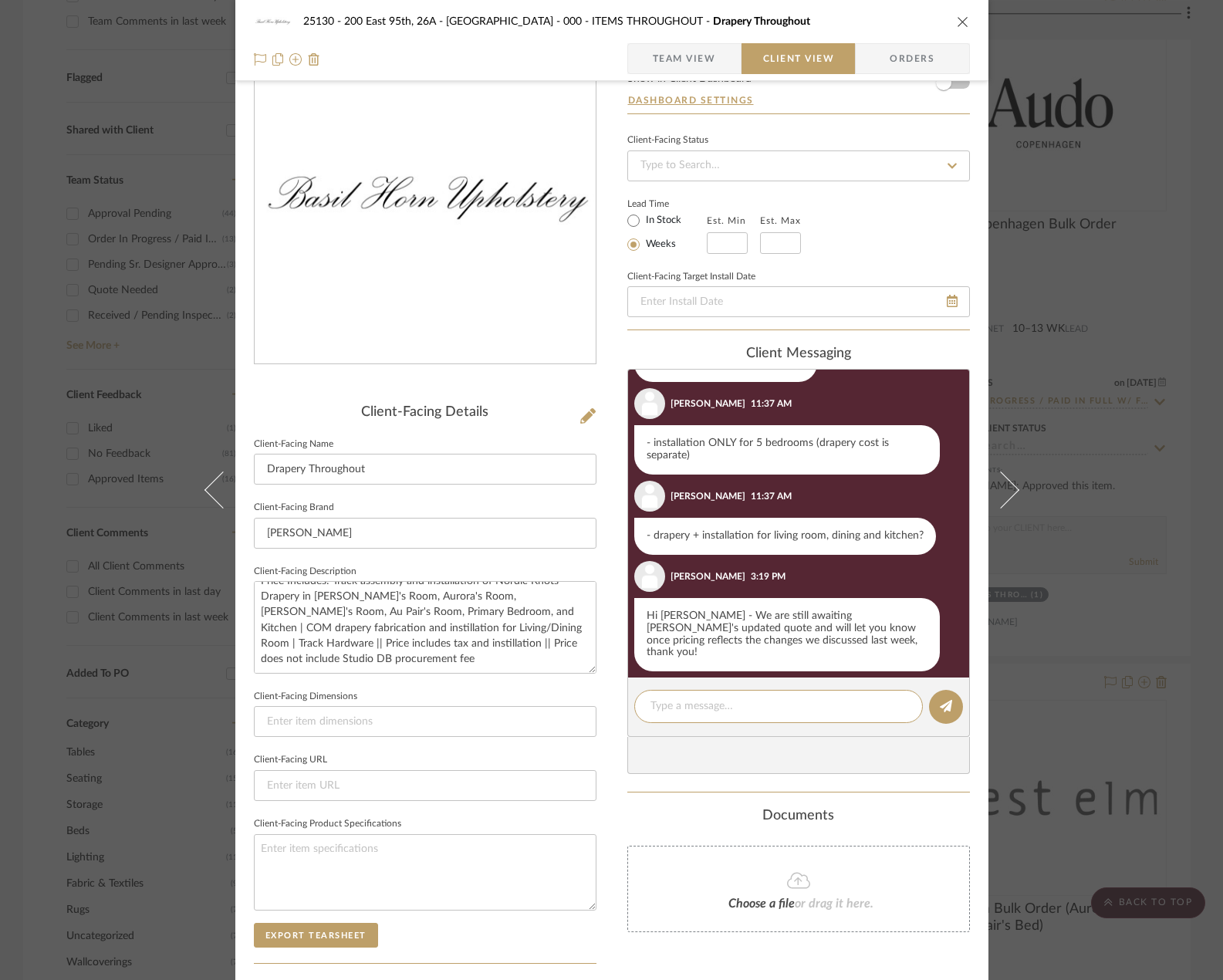
scroll to position [154, 0]
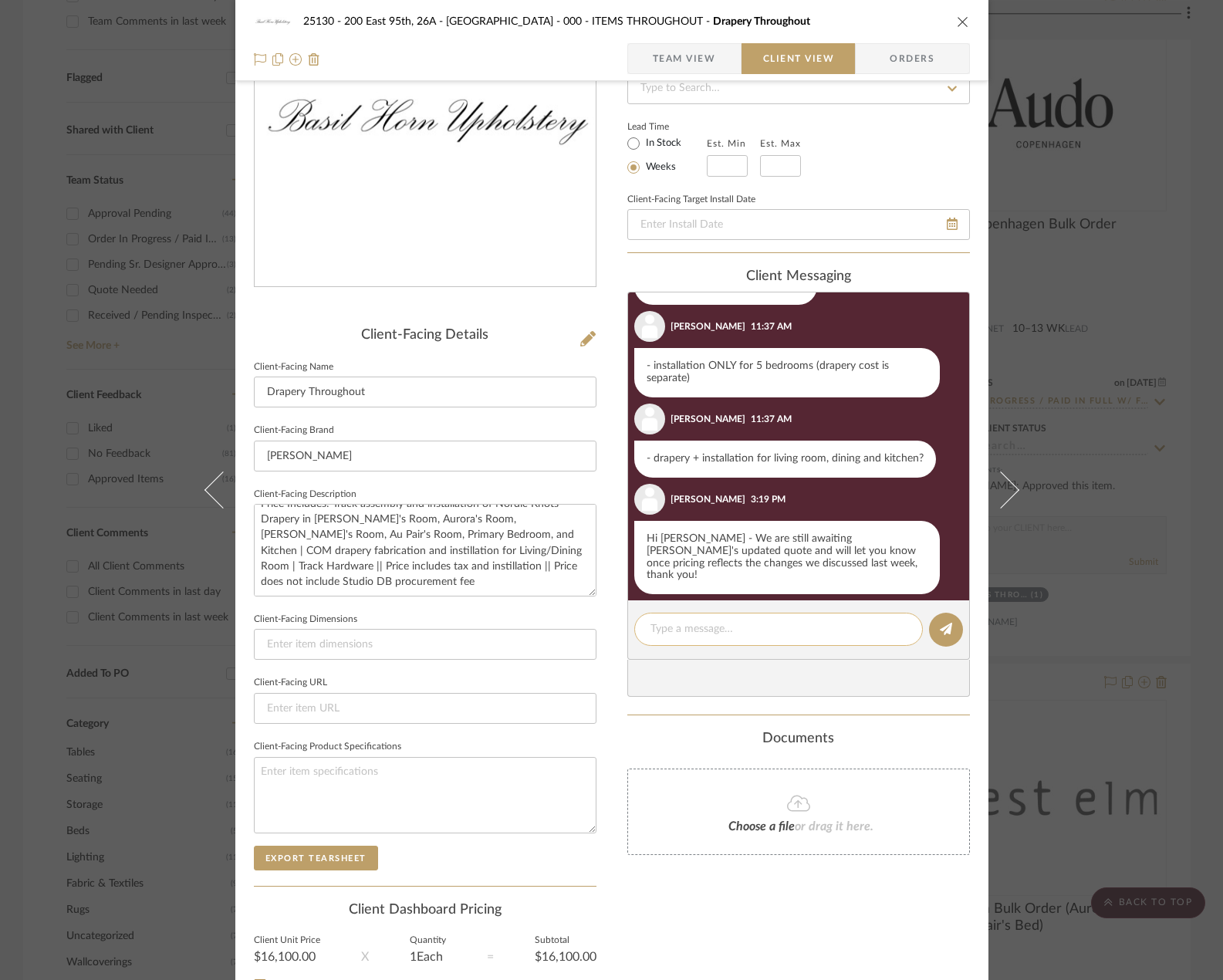
type textarea "H"
click at [576, 641] on input at bounding box center [426, 644] width 343 height 31
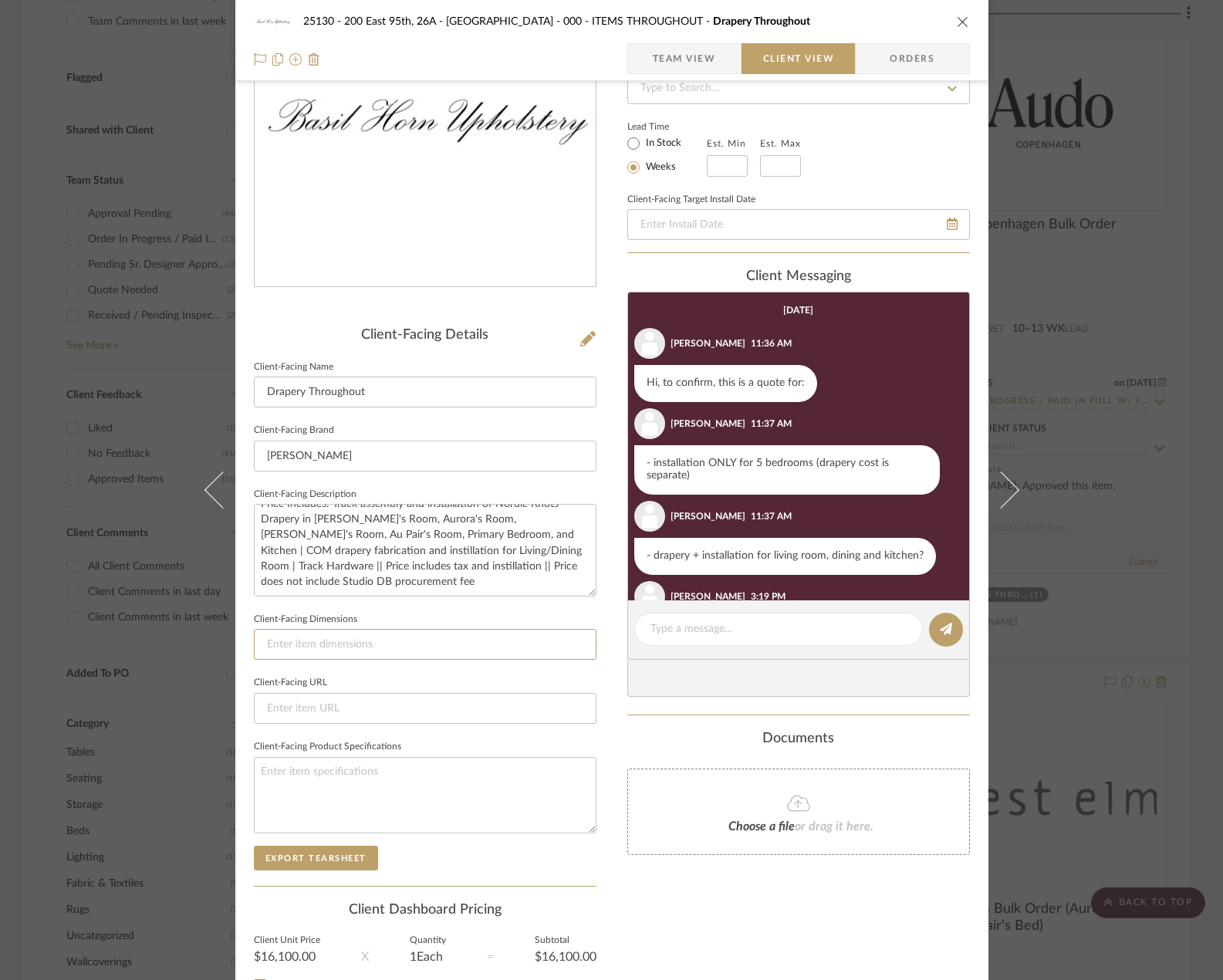
scroll to position [97, 0]
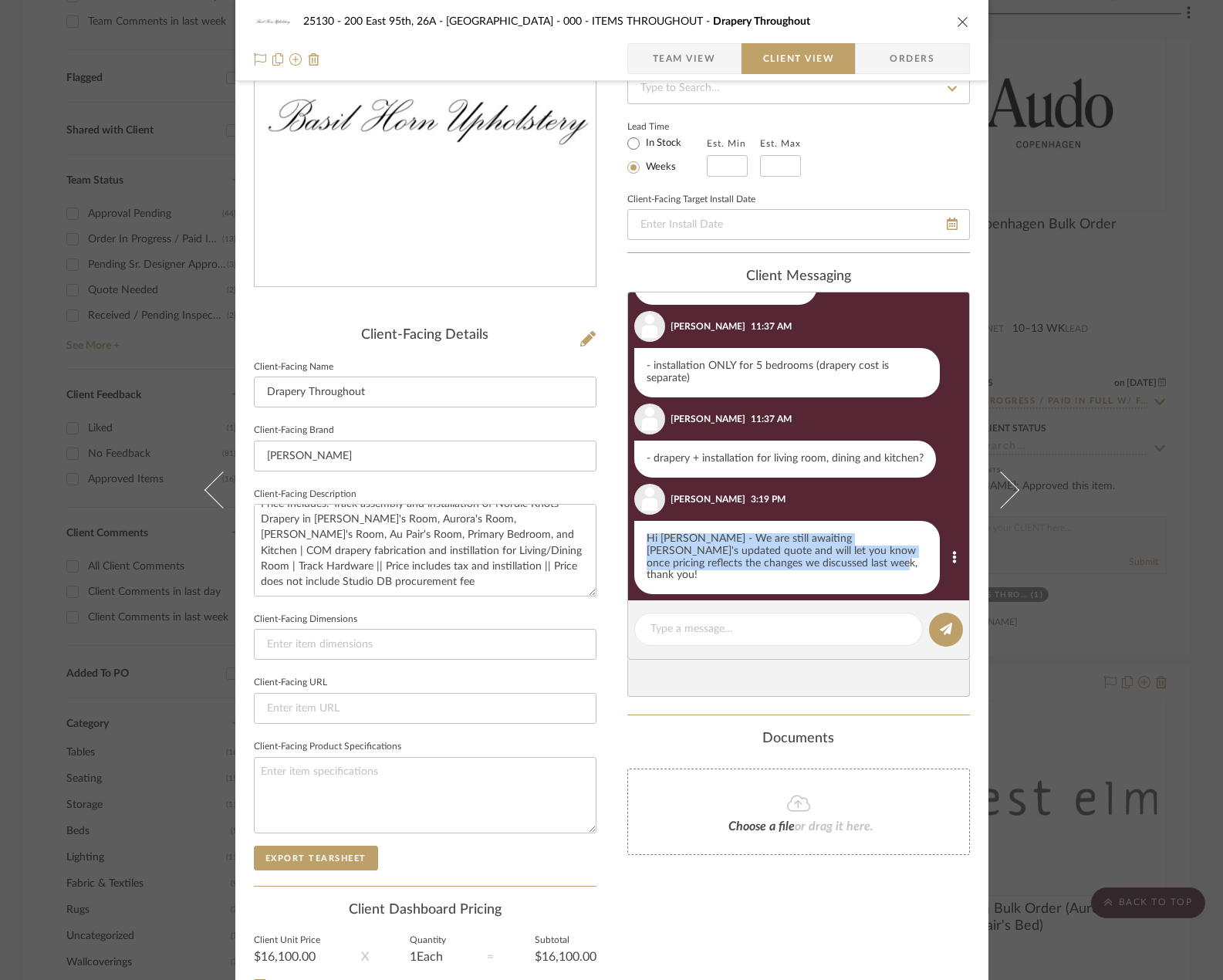
drag, startPoint x: 642, startPoint y: 540, endPoint x: 822, endPoint y: 564, distance: 181.6
click at [825, 571] on div "Hi [PERSON_NAME] - We are still awaiting [PERSON_NAME]'s updated quote and will…" at bounding box center [787, 558] width 306 height 74
click at [814, 556] on div "Hi [PERSON_NAME] - We are still awaiting [PERSON_NAME]'s updated quote and will…" at bounding box center [787, 558] width 306 height 74
drag, startPoint x: 806, startPoint y: 569, endPoint x: 629, endPoint y: 530, distance: 181.2
click at [628, 529] on li "[PERSON_NAME] 3:19 PM Hi [PERSON_NAME] - We are still awaiting [PERSON_NAME]'s …" at bounding box center [798, 539] width 341 height 111
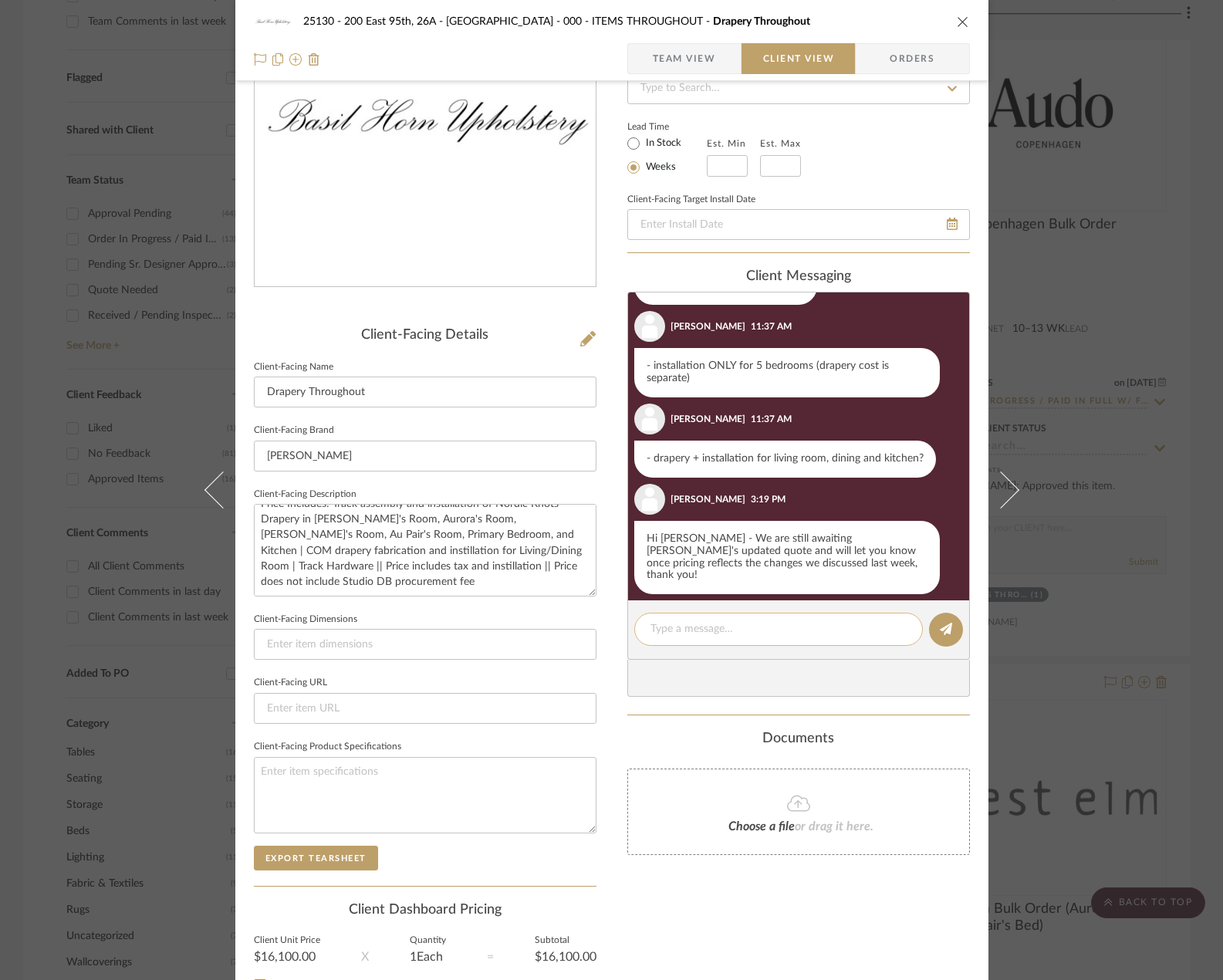
click at [766, 626] on textarea at bounding box center [778, 630] width 256 height 16
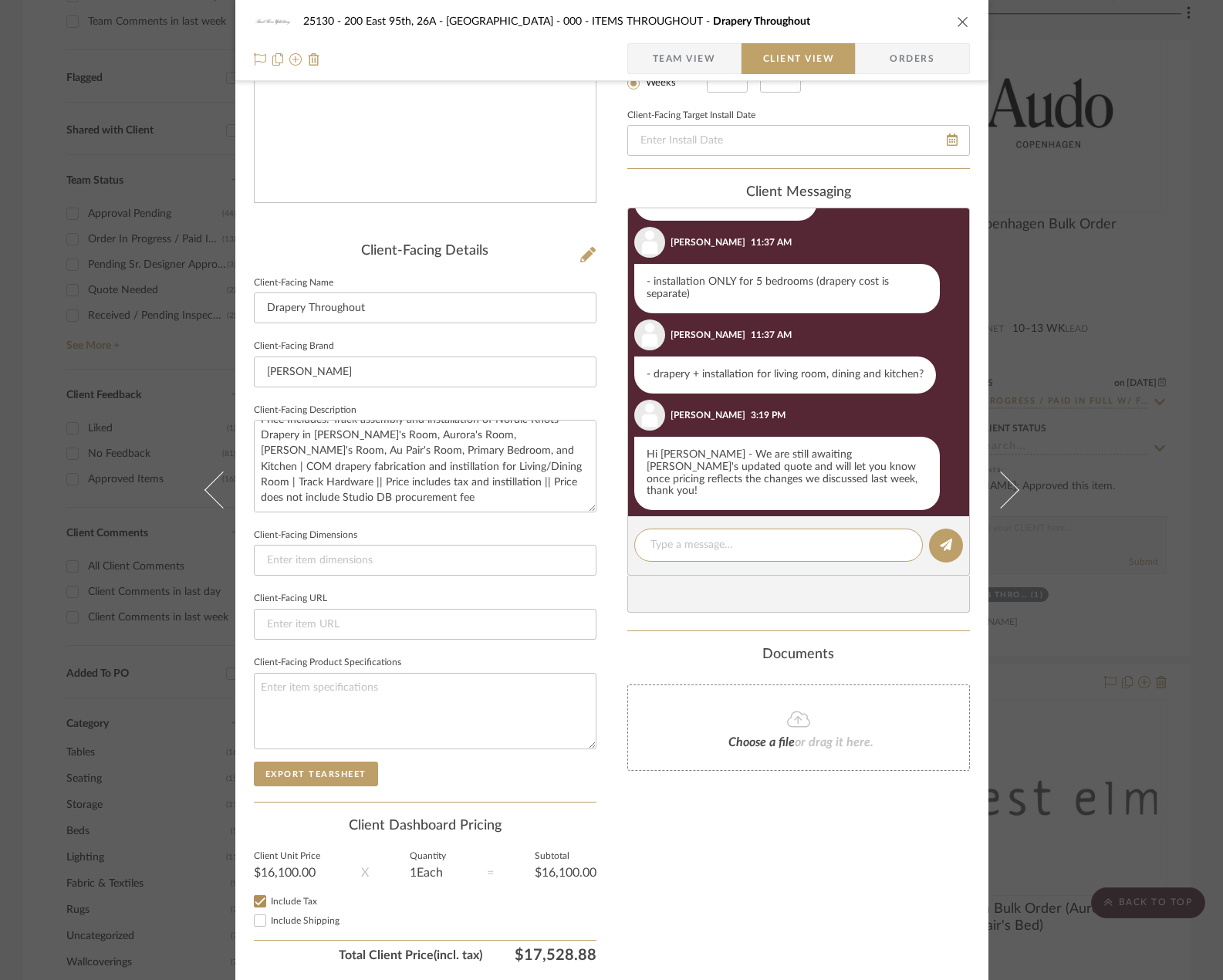
scroll to position [291, 0]
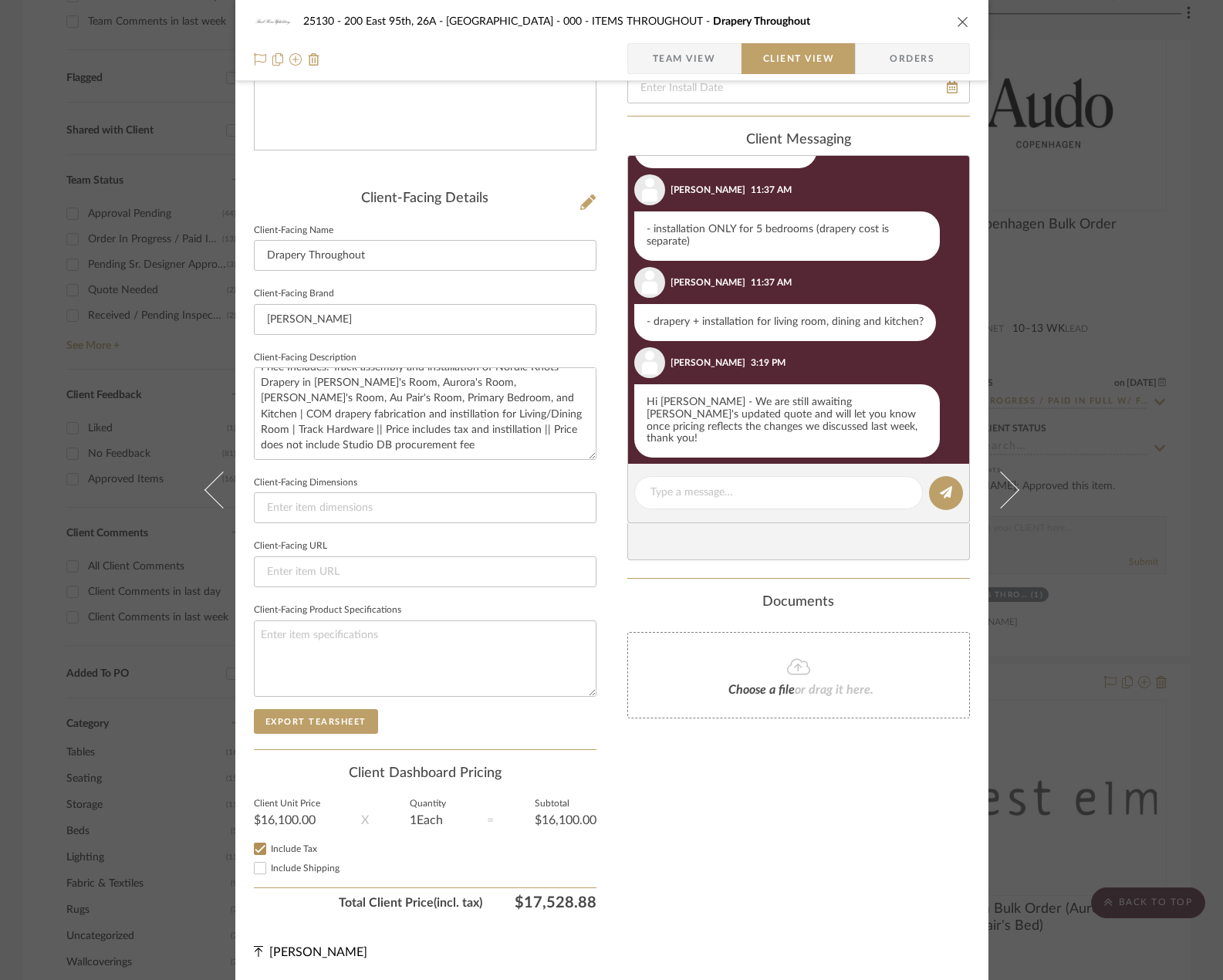
click at [683, 76] on div "25130 - 200 East 95th, 26A - Kosheleva 000 - ITEMS THROUGHOUT [GEOGRAPHIC_DATA]…" at bounding box center [612, 40] width 753 height 81
click at [683, 70] on span "Team View" at bounding box center [685, 59] width 64 height 31
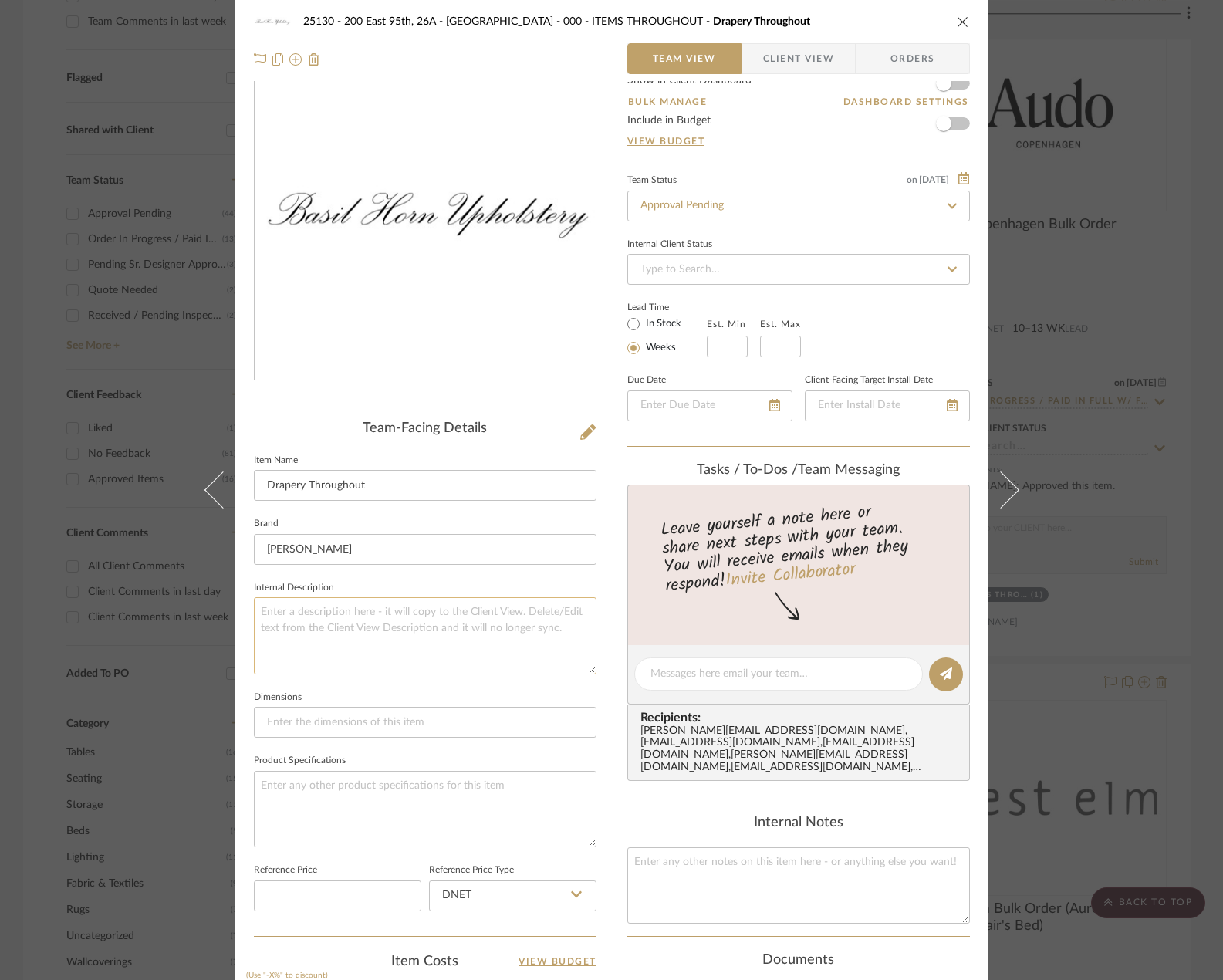
scroll to position [0, 0]
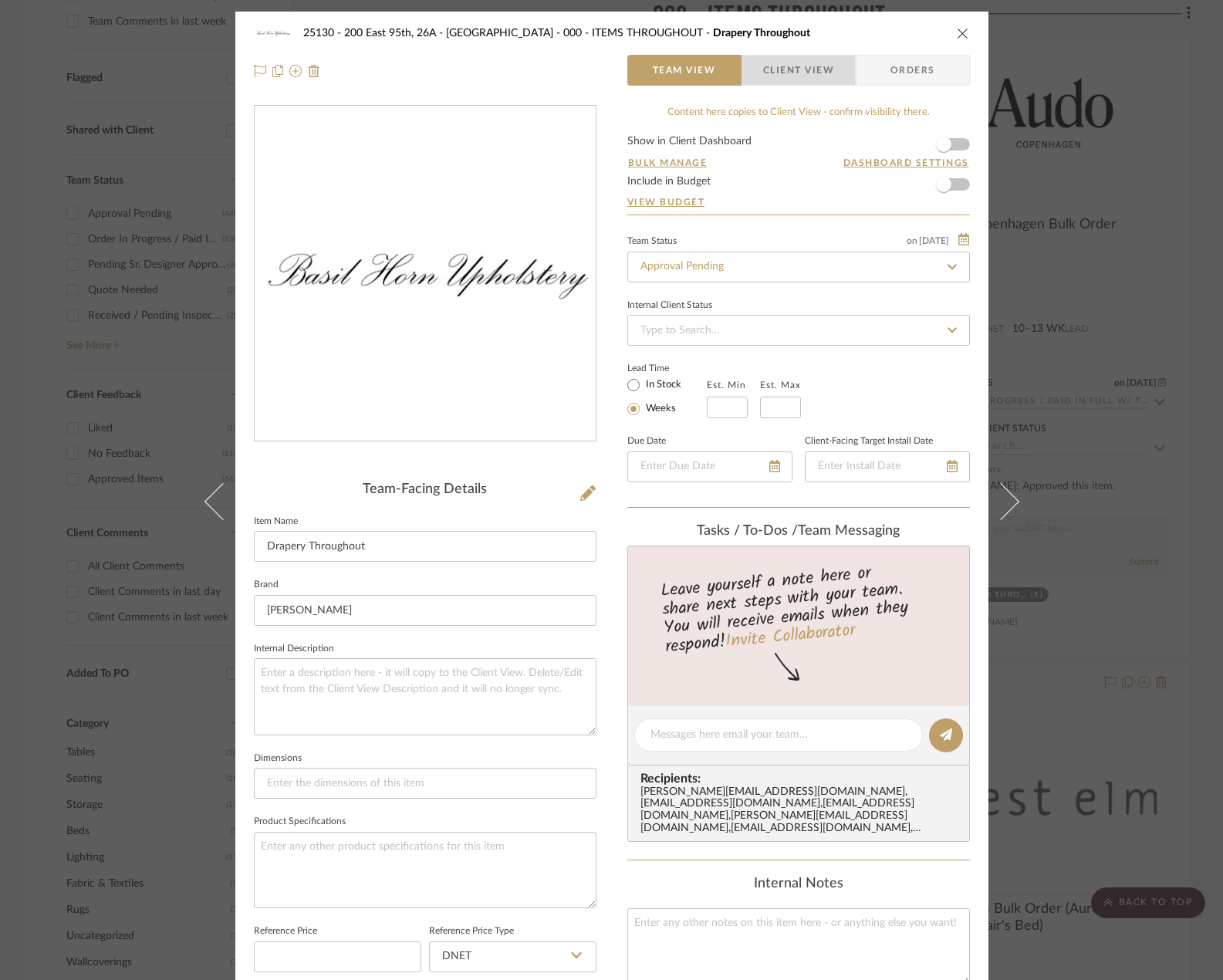
click at [788, 62] on span "Client View" at bounding box center [798, 70] width 71 height 31
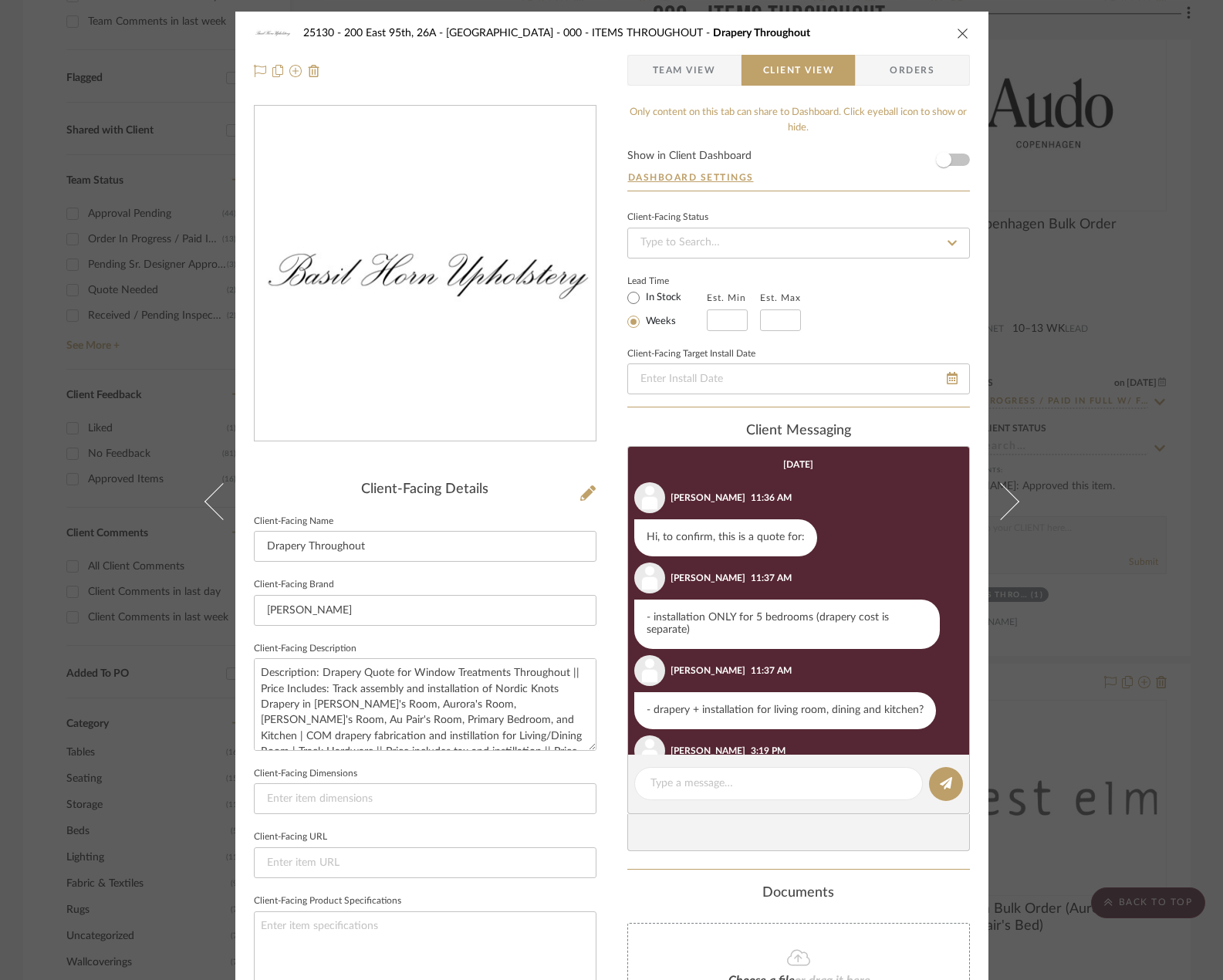
scroll to position [97, 0]
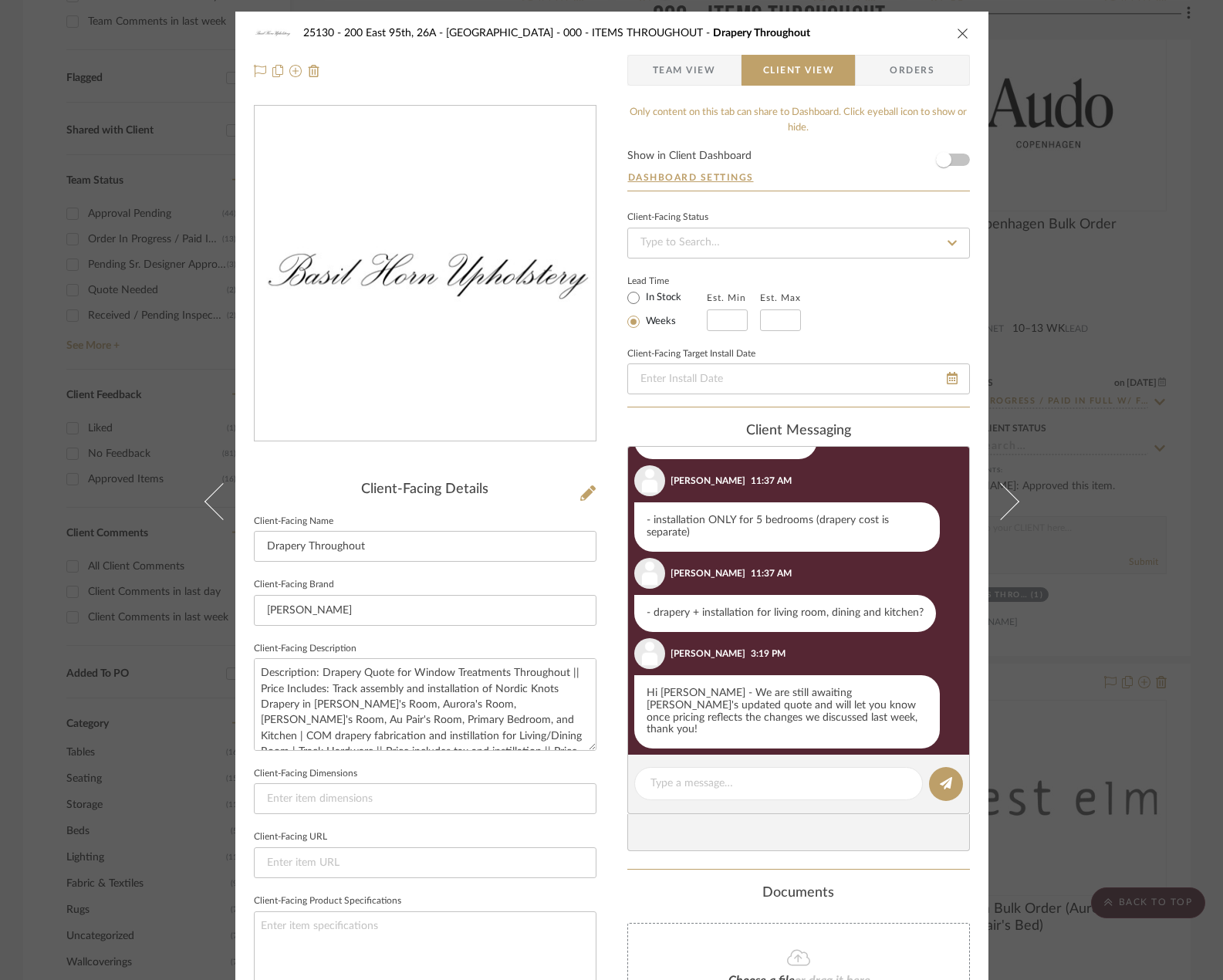
click at [1083, 347] on div "25130 - 200 East 95th, 26A - Kosheleva 000 - ITEMS THROUGHOUT [GEOGRAPHIC_DATA]…" at bounding box center [612, 490] width 1223 height 980
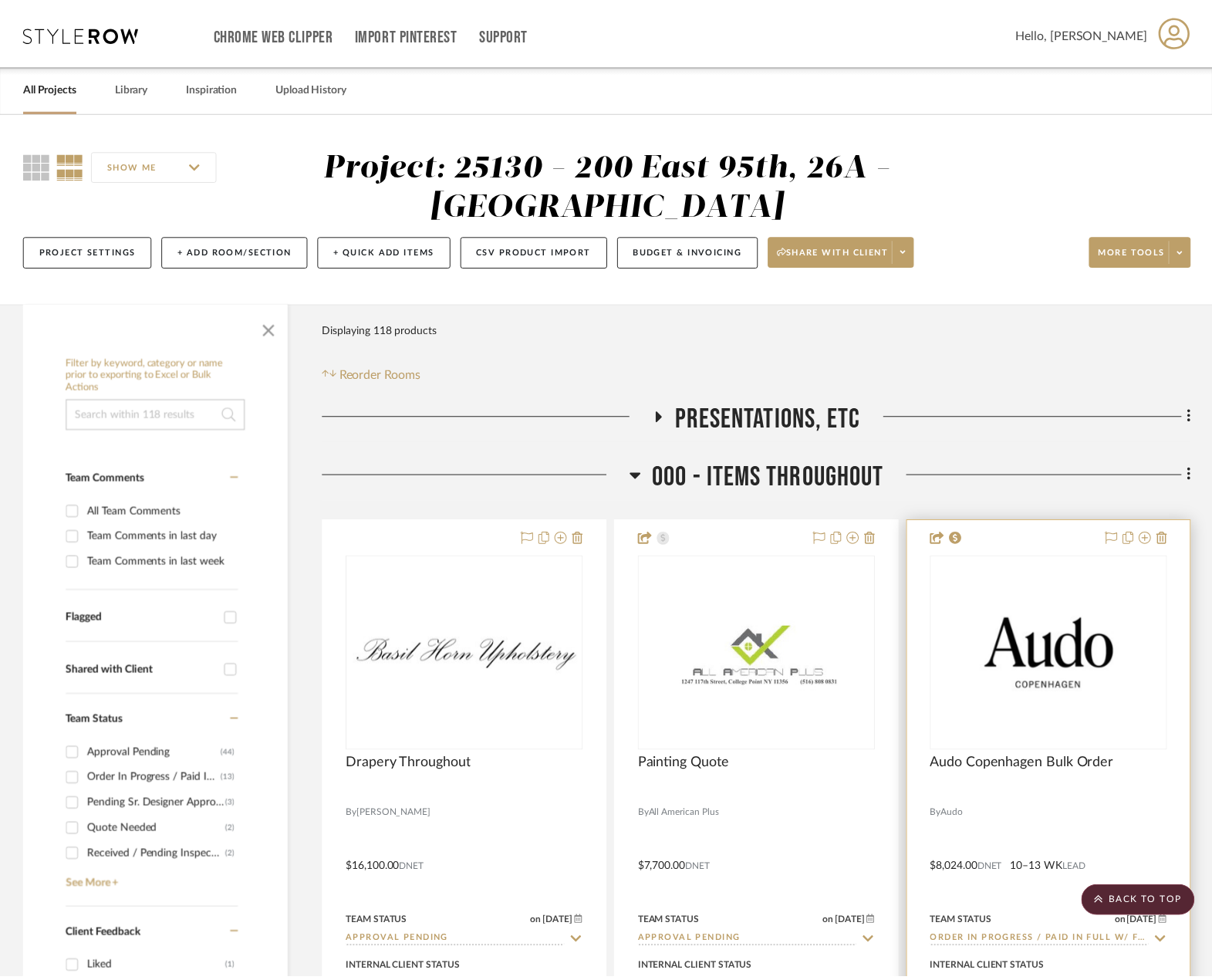
scroll to position [540, 0]
